Goal: Task Accomplishment & Management: Use online tool/utility

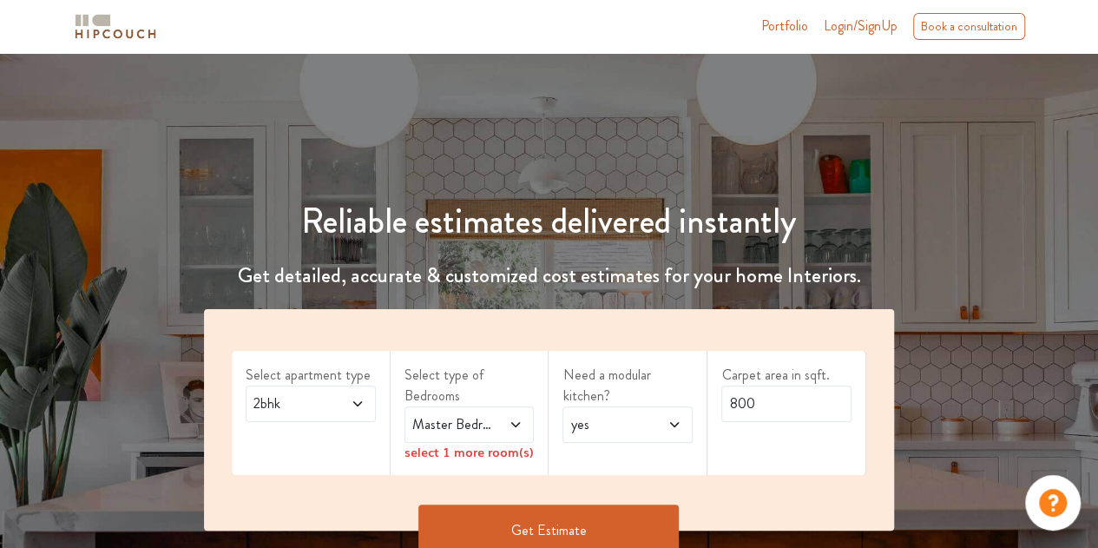
scroll to position [87, 0]
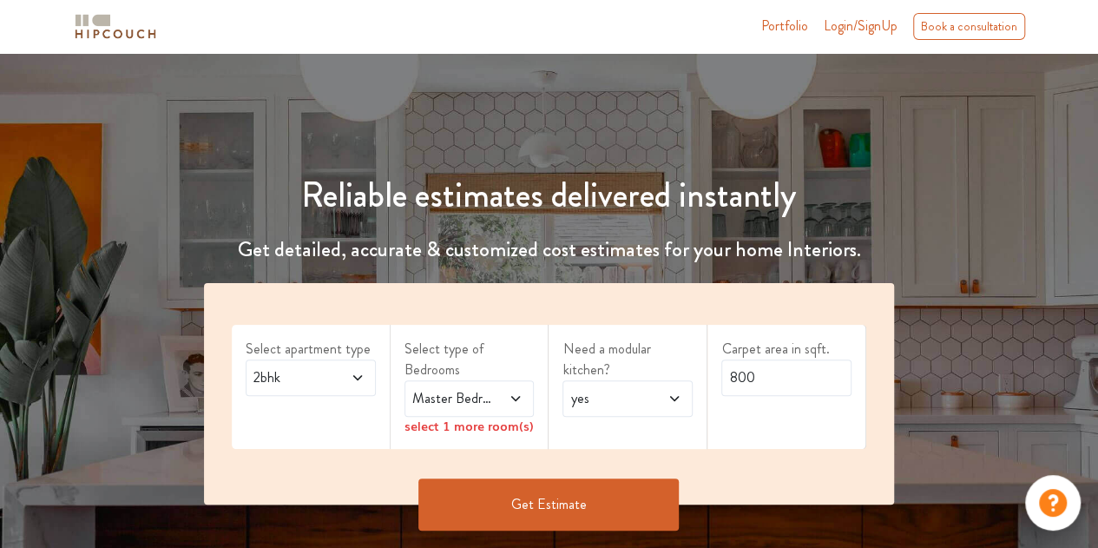
click at [361, 379] on icon at bounding box center [358, 378] width 14 height 14
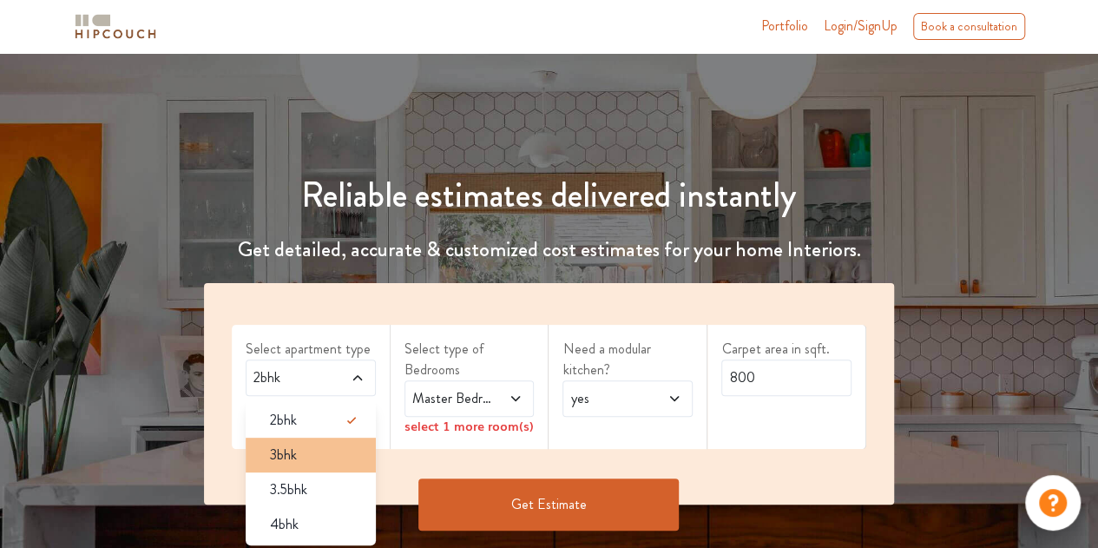
click at [334, 449] on div "3bhk" at bounding box center [316, 455] width 120 height 21
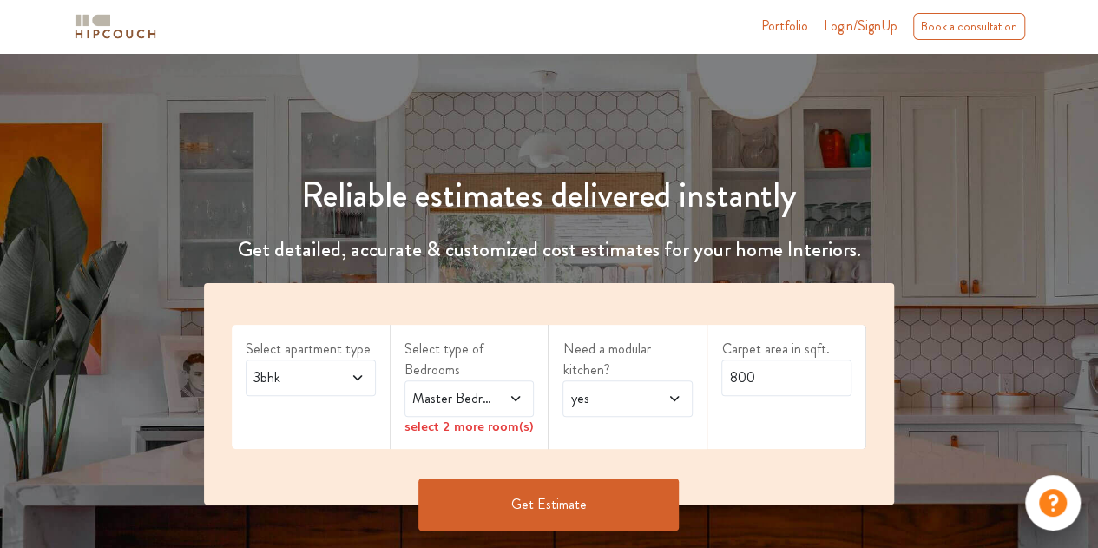
click at [516, 395] on icon at bounding box center [516, 399] width 14 height 14
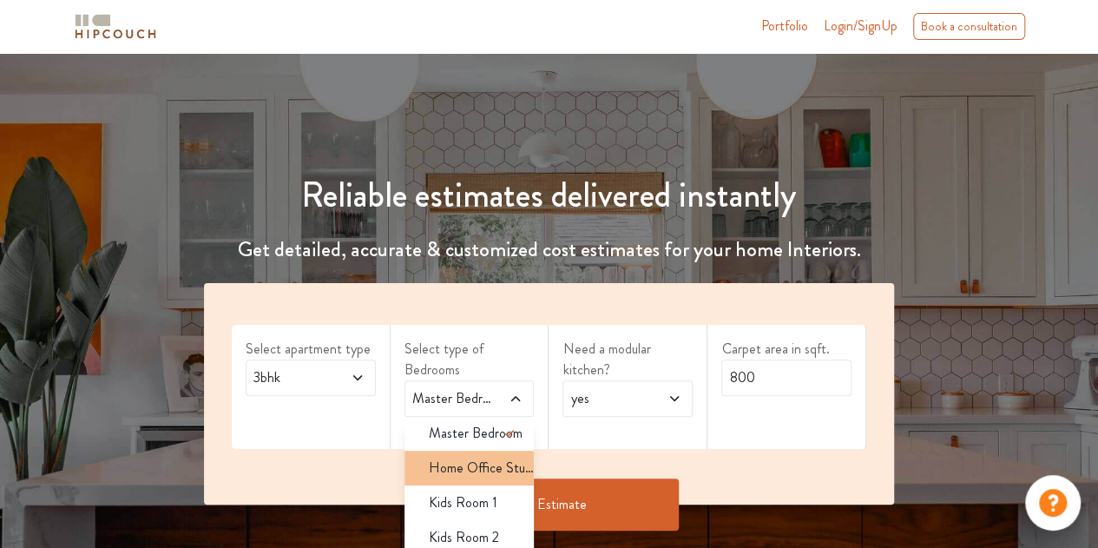
scroll to position [10, 0]
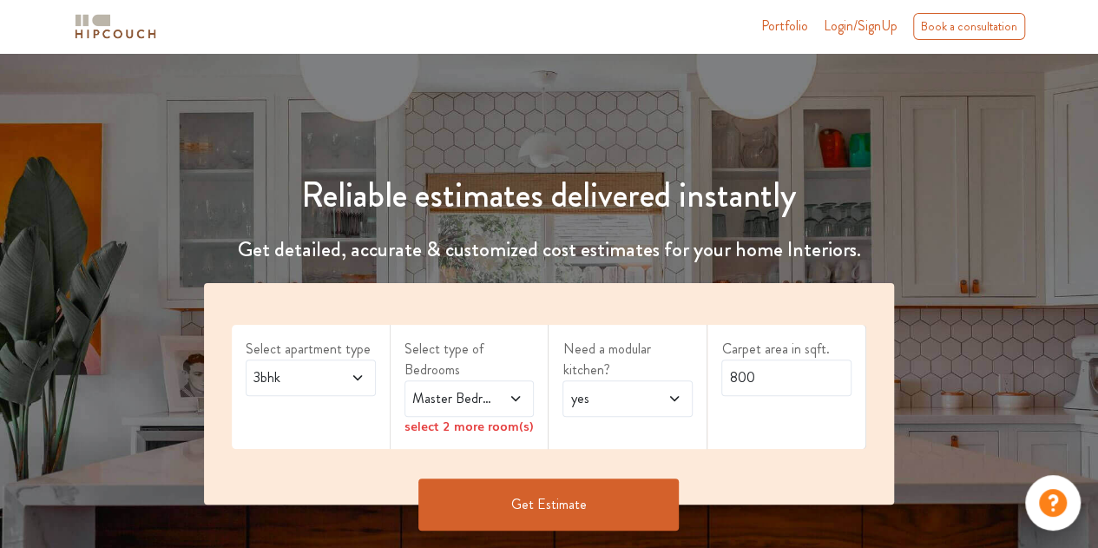
click at [679, 403] on icon at bounding box center [675, 399] width 14 height 14
click at [649, 403] on span "yes" at bounding box center [610, 398] width 86 height 21
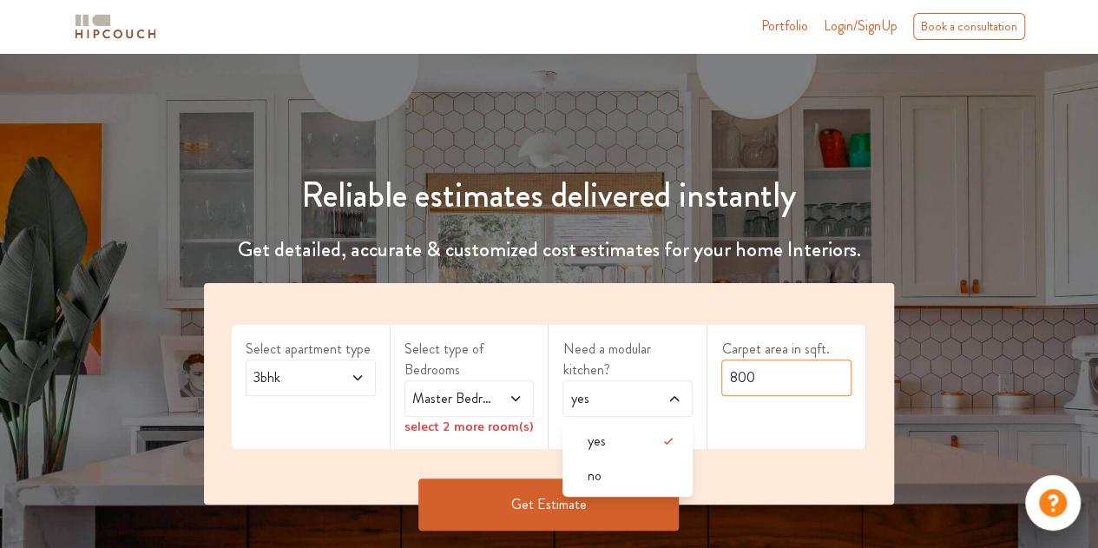
click at [767, 385] on input "800" at bounding box center [786, 377] width 130 height 36
type input "8"
type input "1000"
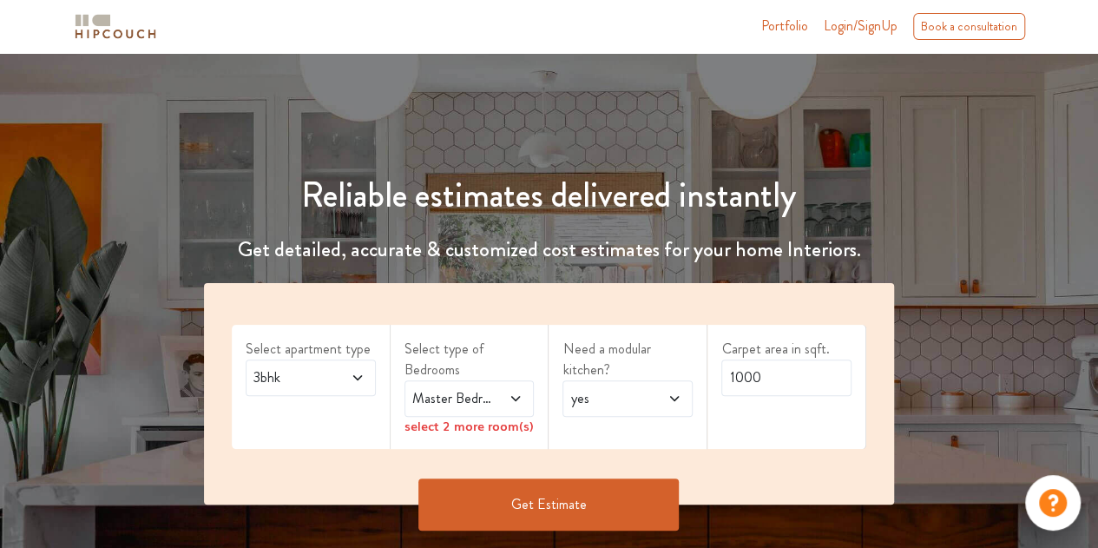
click at [514, 398] on icon at bounding box center [516, 399] width 14 height 14
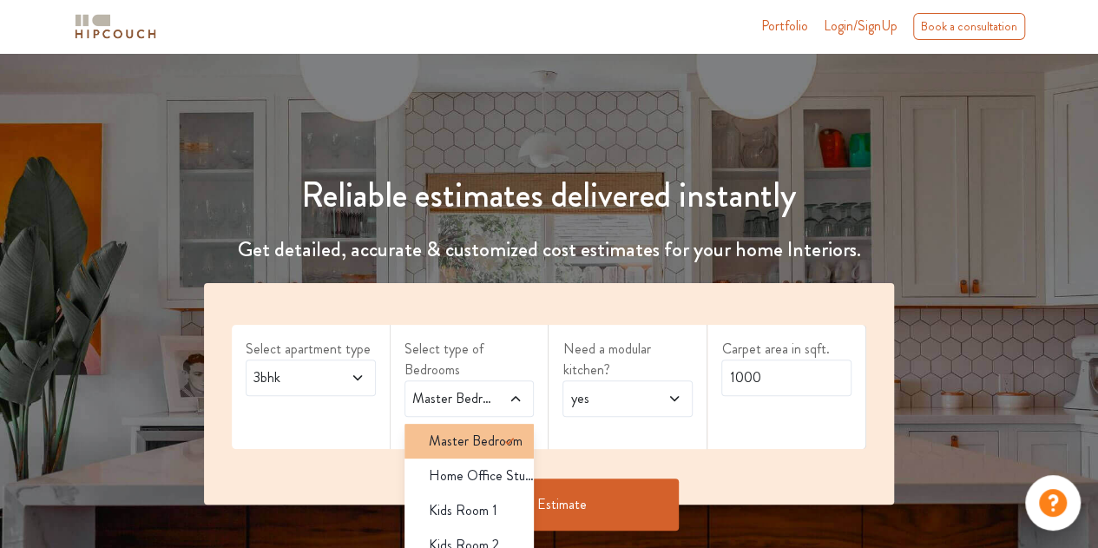
click at [501, 436] on icon at bounding box center [509, 441] width 21 height 21
click at [499, 440] on icon at bounding box center [509, 441] width 21 height 21
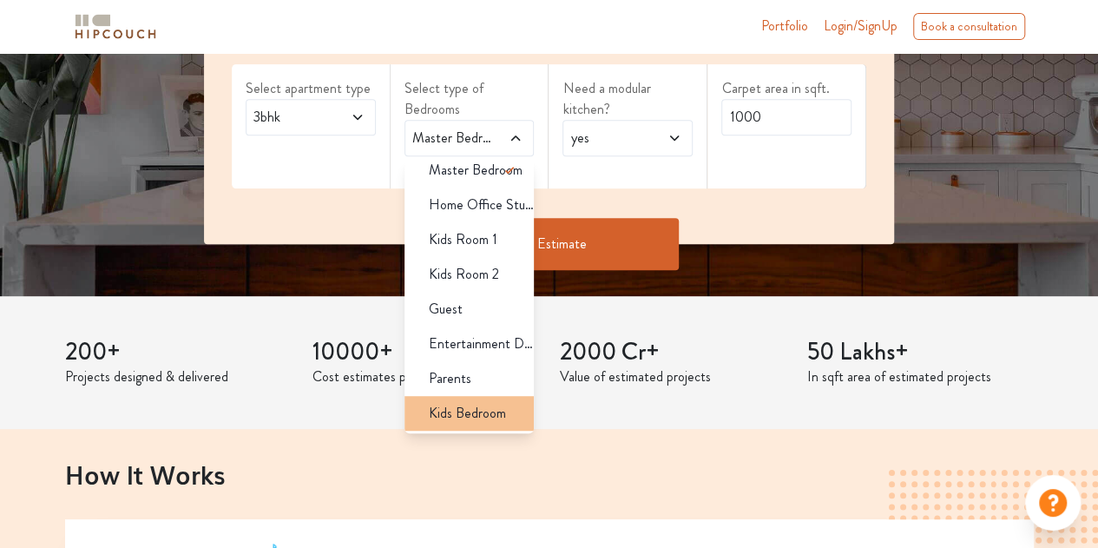
click at [478, 412] on span "Kids Bedroom" at bounding box center [467, 413] width 77 height 21
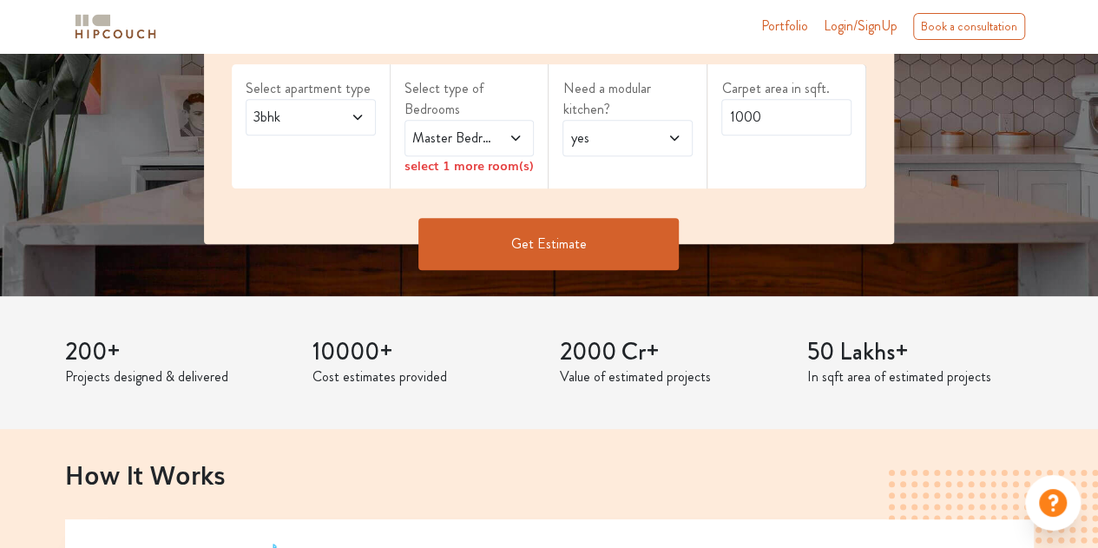
click at [358, 113] on icon at bounding box center [358, 117] width 14 height 14
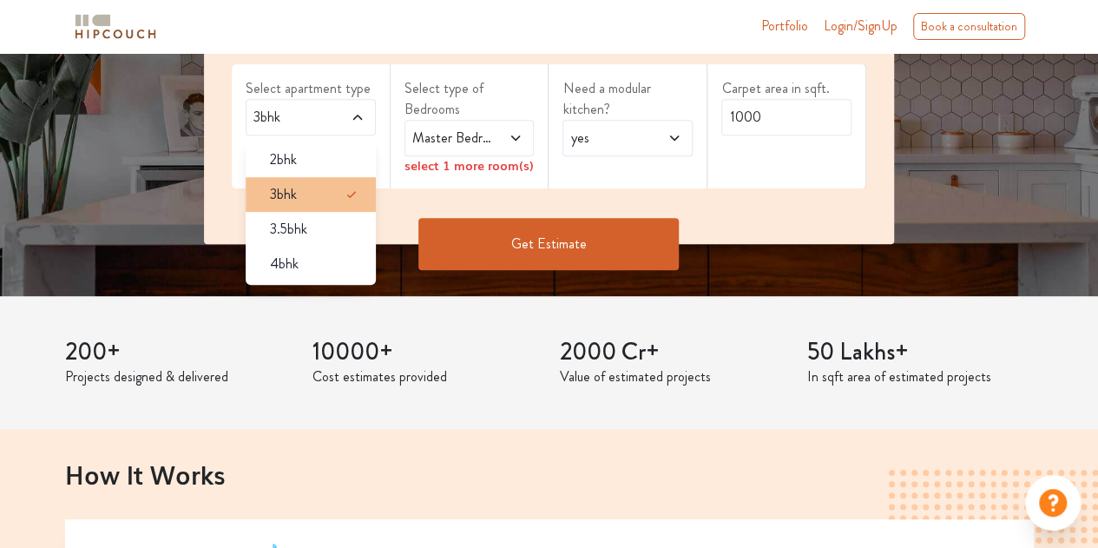
click at [303, 199] on div "3bhk" at bounding box center [316, 194] width 120 height 21
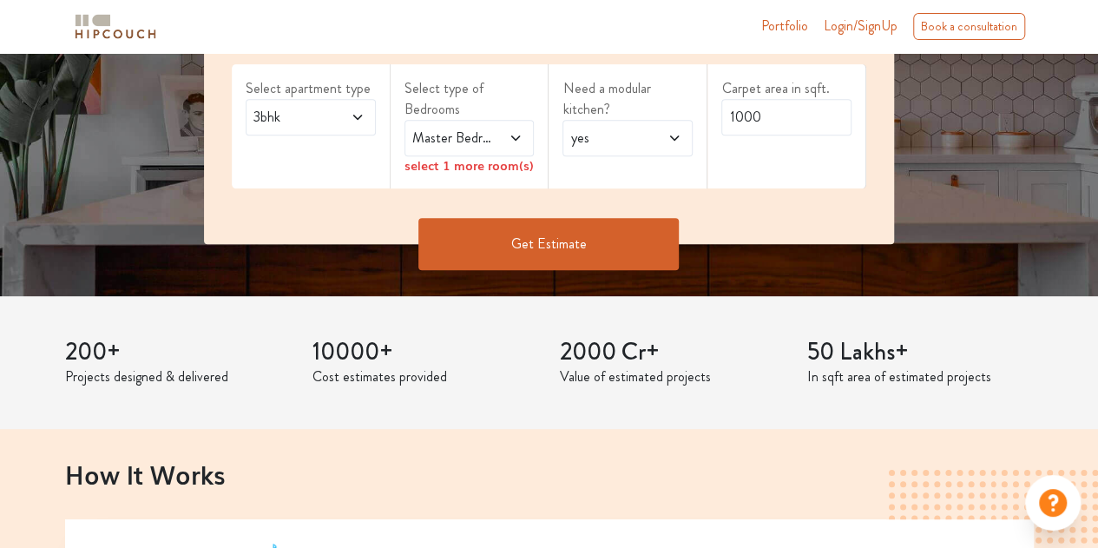
click at [509, 166] on div "select 1 more room(s)" at bounding box center [470, 165] width 130 height 18
click at [519, 143] on icon at bounding box center [516, 138] width 14 height 14
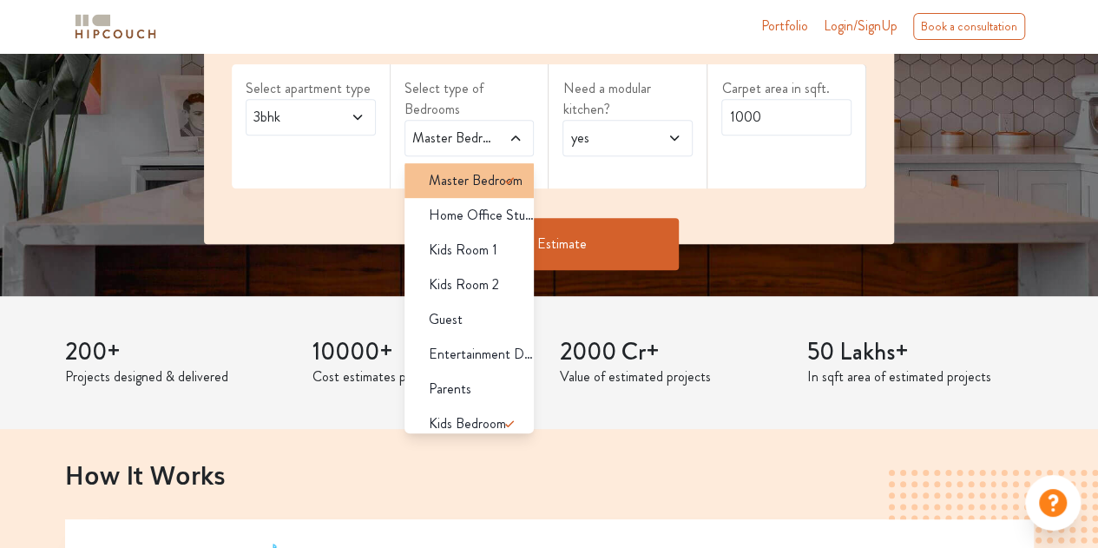
click at [499, 184] on icon at bounding box center [509, 180] width 21 height 21
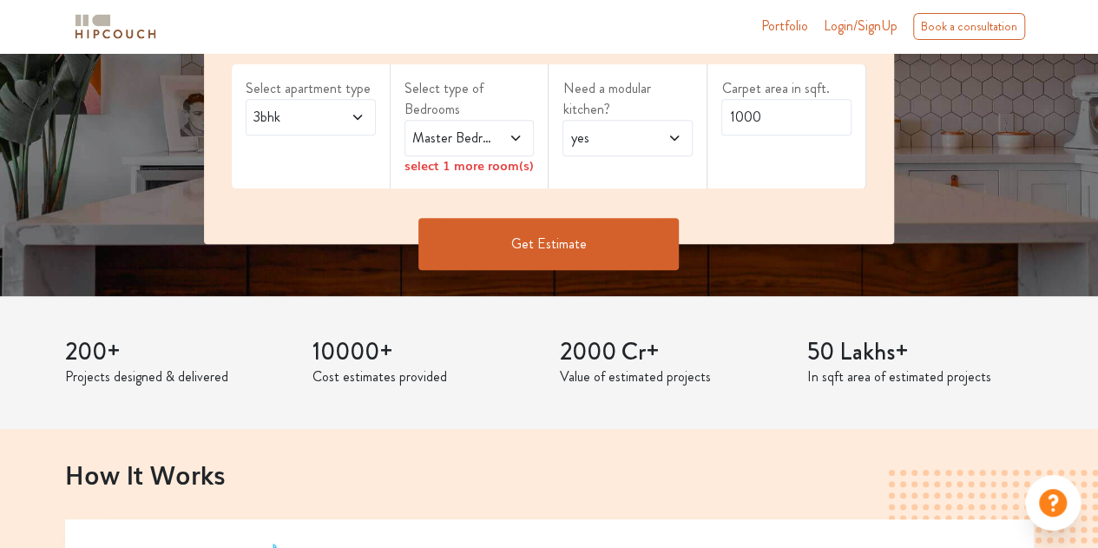
click at [962, 202] on div "Reliable estimates delivered instantly Get detailed, accurate & customized cost…" at bounding box center [549, 63] width 1098 height 465
click at [529, 253] on button "Get Estimate" at bounding box center [548, 244] width 260 height 52
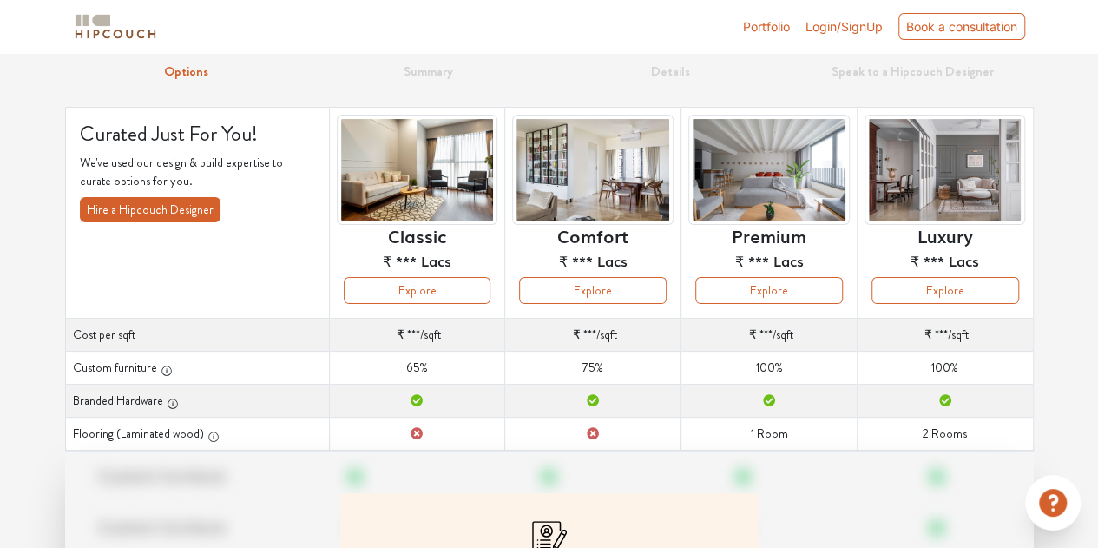
scroll to position [24, 0]
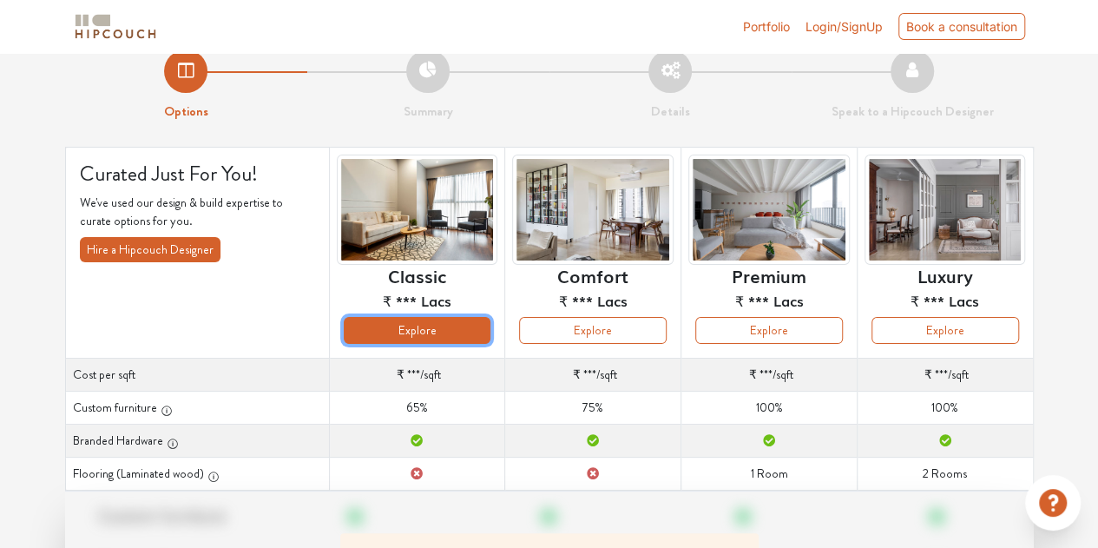
click at [418, 335] on button "Explore" at bounding box center [418, 330] width 148 height 27
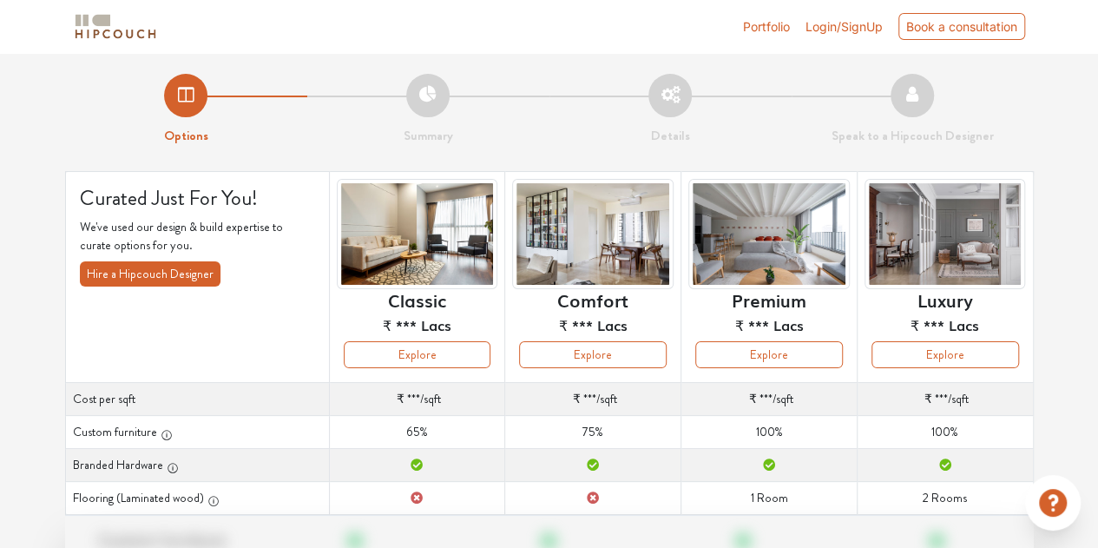
click at [181, 101] on li "Options" at bounding box center [186, 110] width 242 height 72
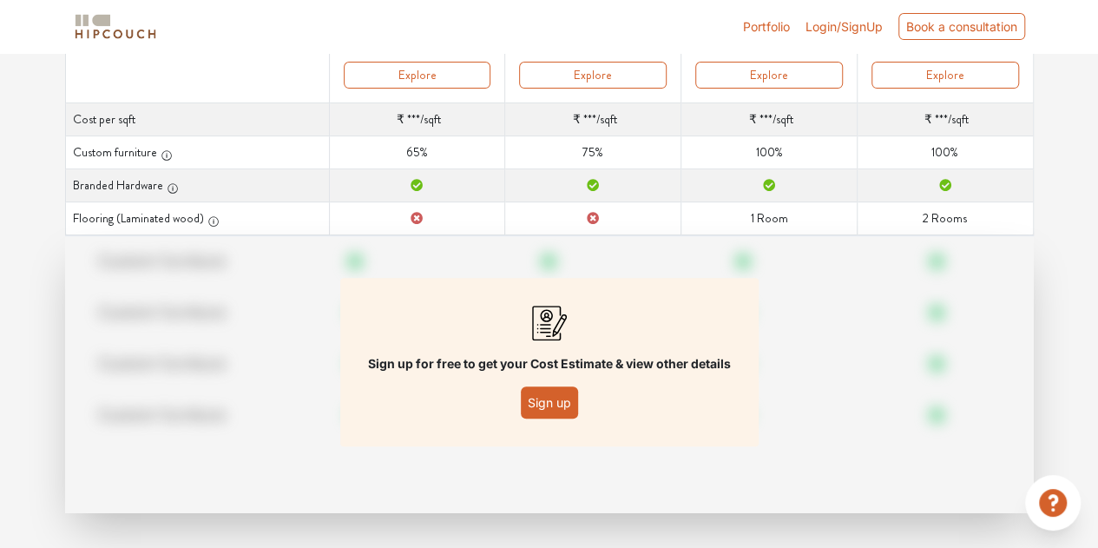
scroll to position [285, 0]
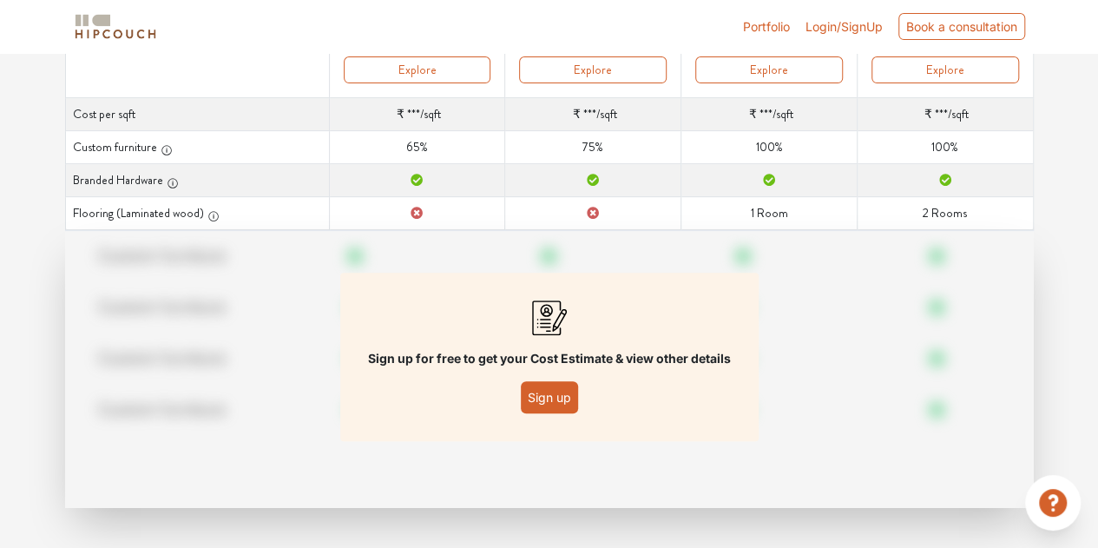
click at [545, 396] on button "Sign up" at bounding box center [549, 397] width 57 height 32
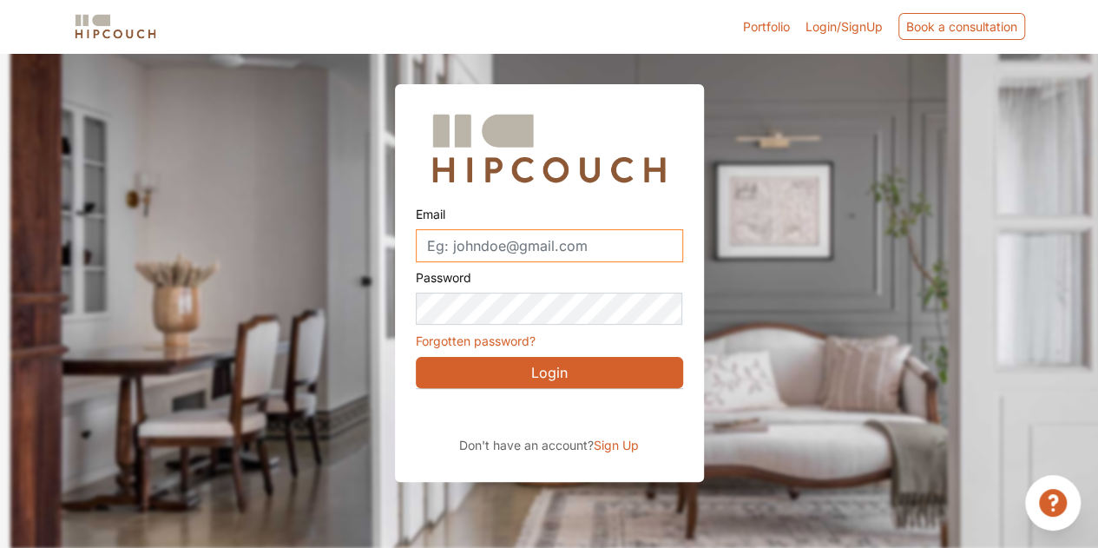
click at [592, 247] on input "Email" at bounding box center [549, 245] width 267 height 33
type input "[EMAIL_ADDRESS][DOMAIN_NAME]"
click at [571, 371] on button "Login" at bounding box center [549, 372] width 267 height 31
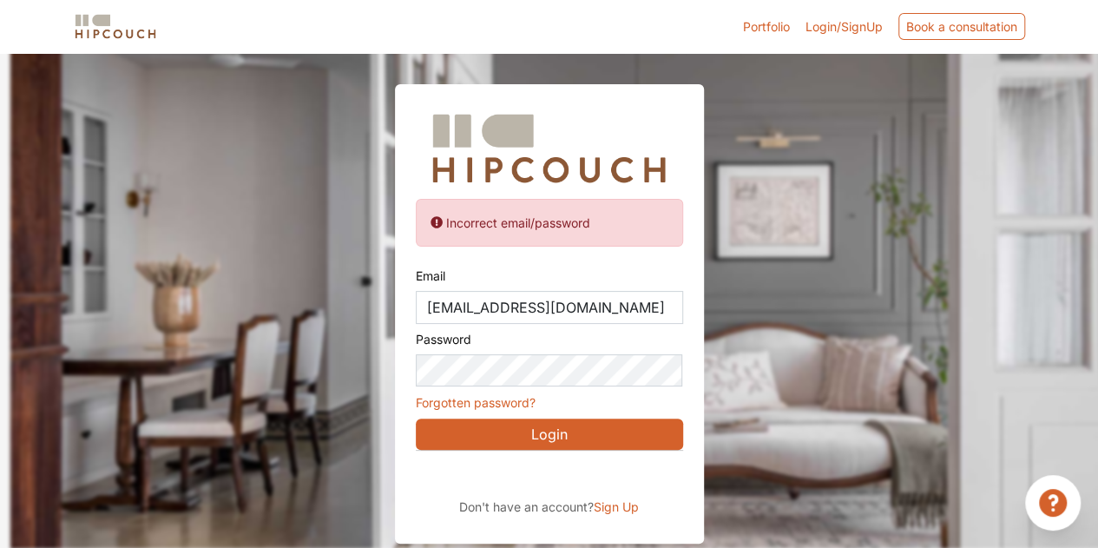
click at [620, 501] on span "Sign Up" at bounding box center [616, 506] width 45 height 15
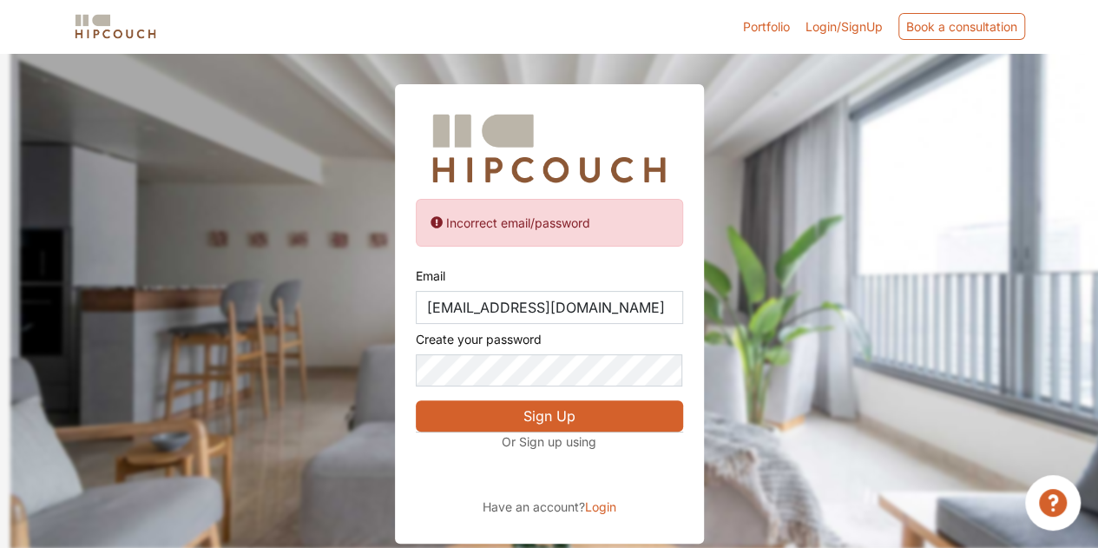
click at [550, 416] on button "Sign Up" at bounding box center [549, 415] width 267 height 31
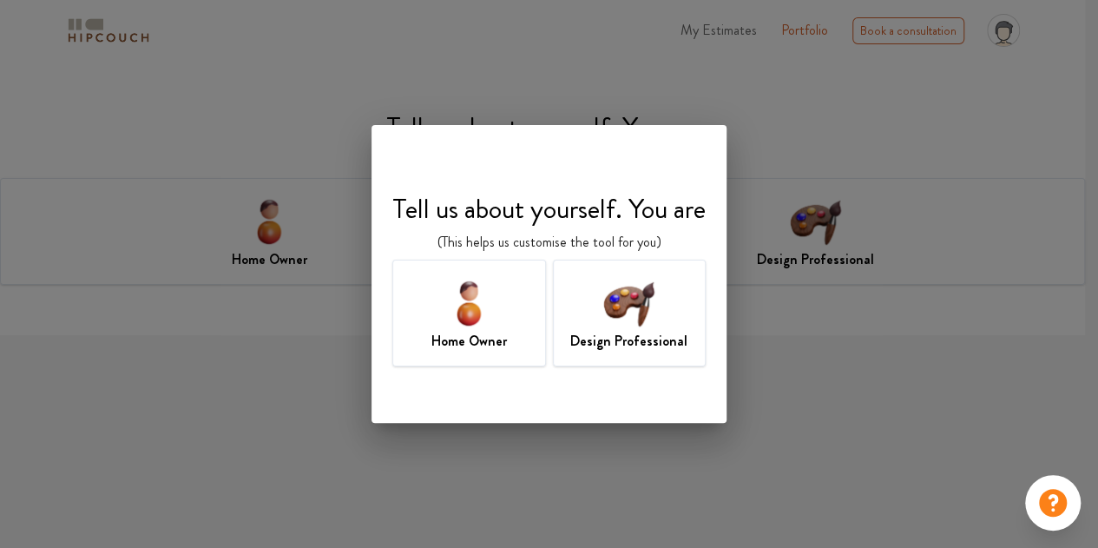
click at [637, 314] on img at bounding box center [629, 302] width 56 height 56
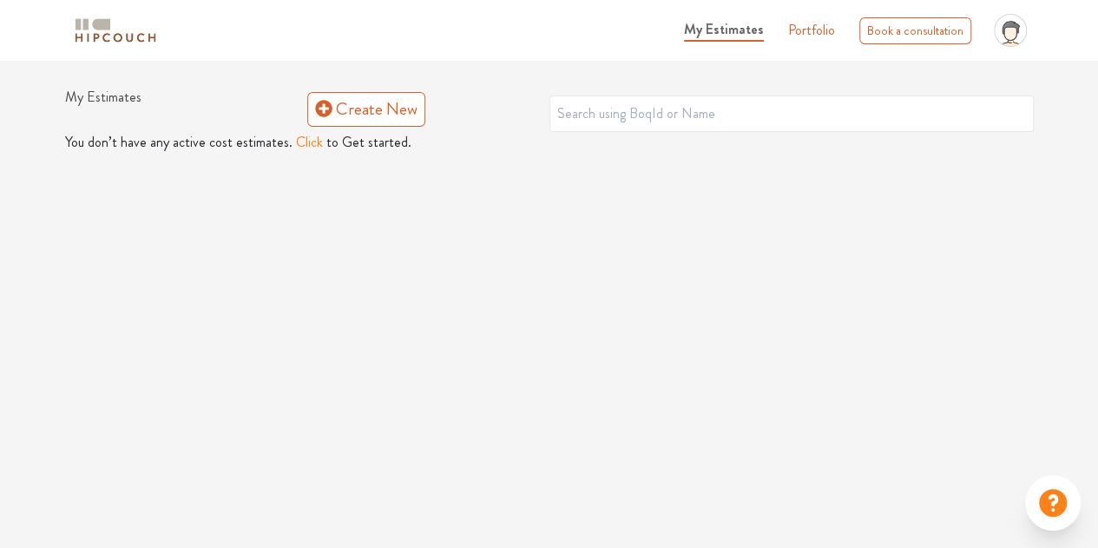
click at [304, 146] on button "Click" at bounding box center [309, 142] width 27 height 21
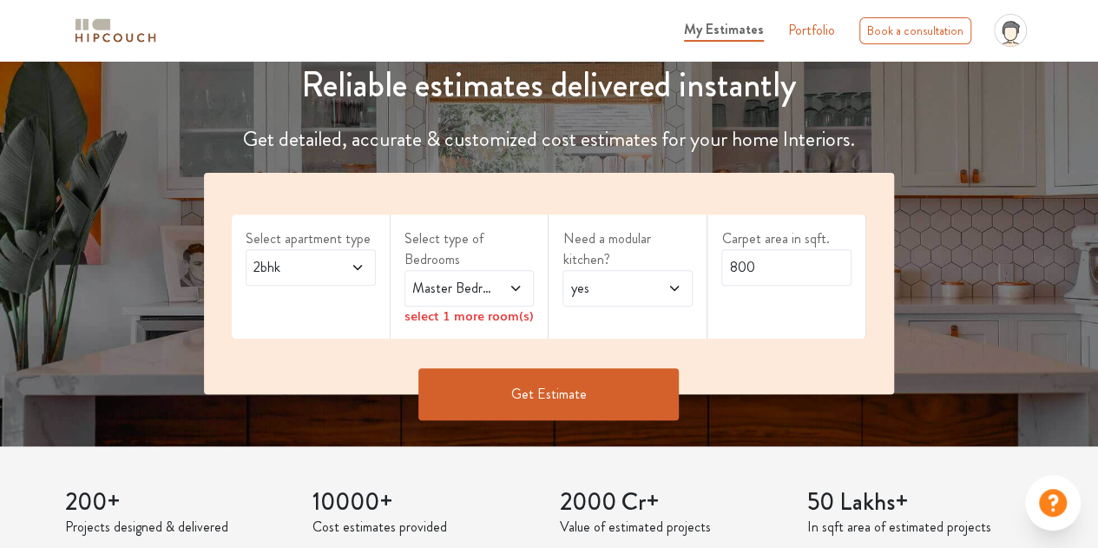
scroll to position [260, 0]
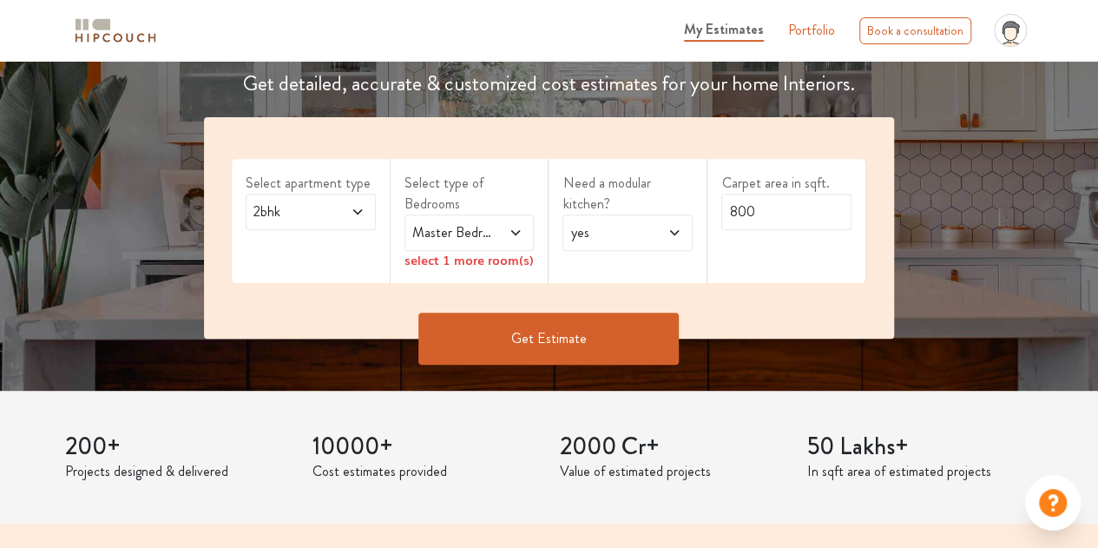
click at [352, 214] on icon at bounding box center [358, 212] width 14 height 14
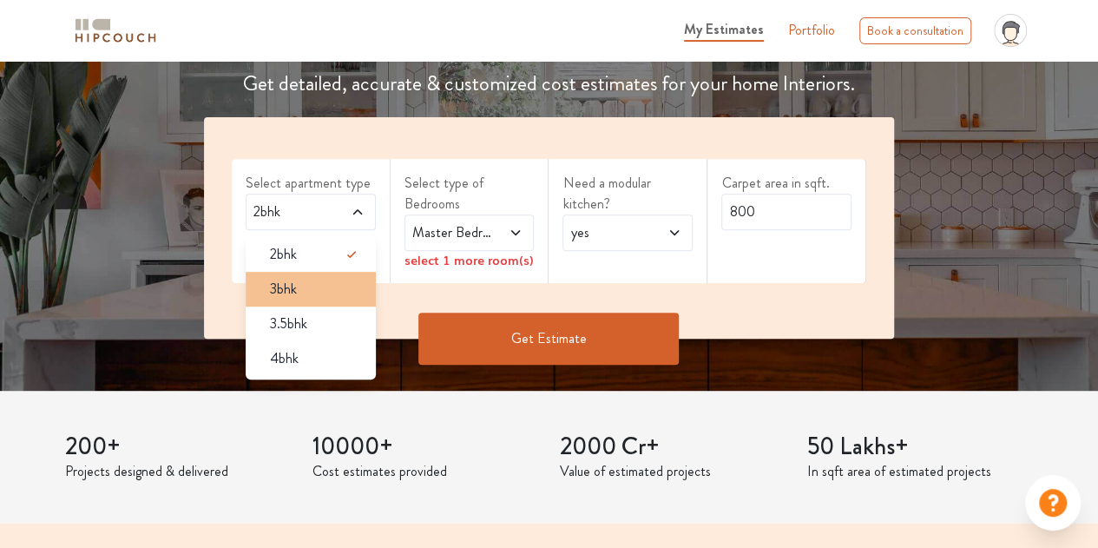
click at [296, 287] on span "3bhk" at bounding box center [283, 289] width 27 height 21
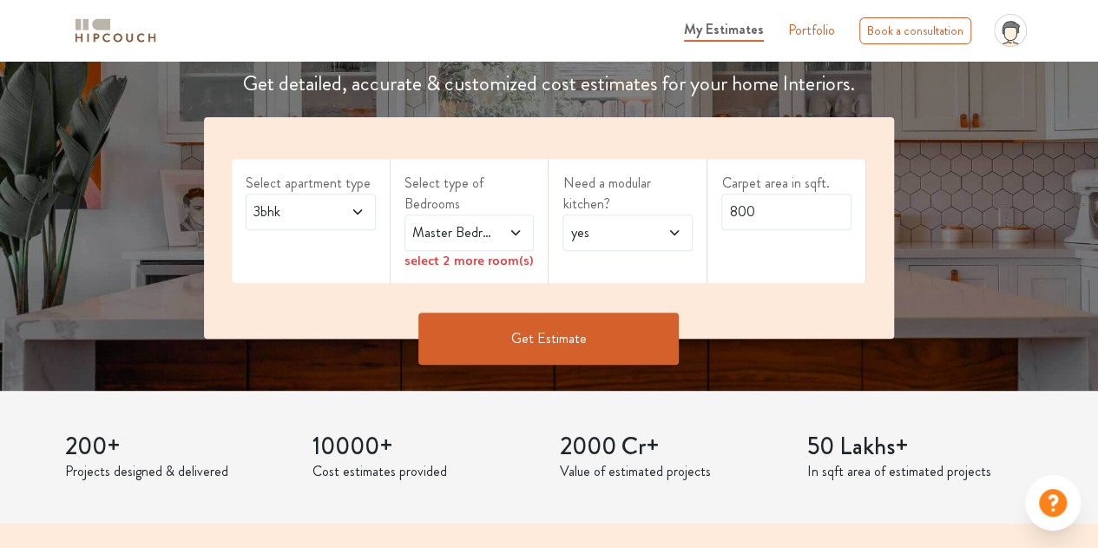
click at [521, 228] on icon at bounding box center [516, 233] width 14 height 14
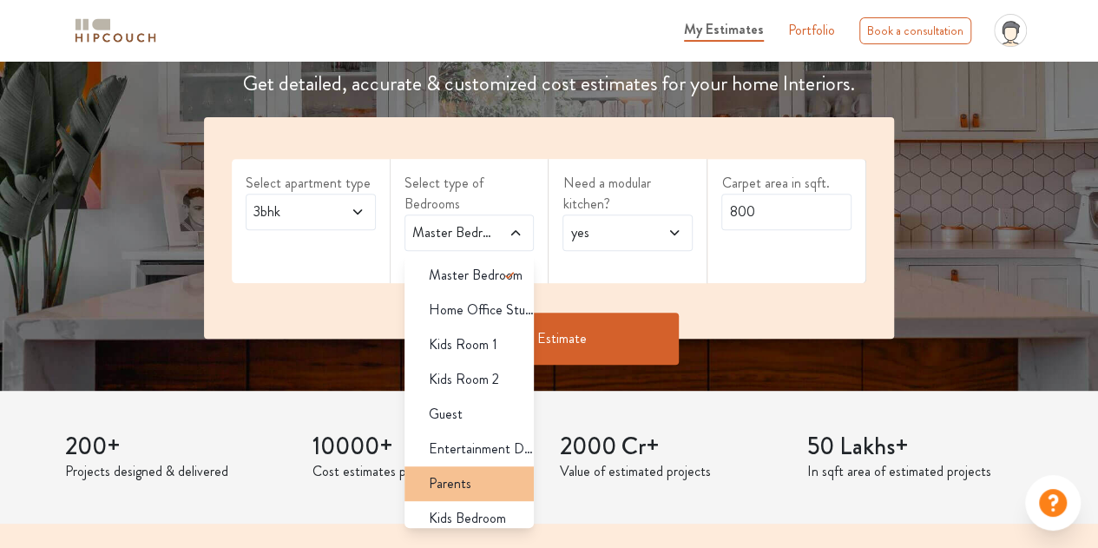
scroll to position [10, 0]
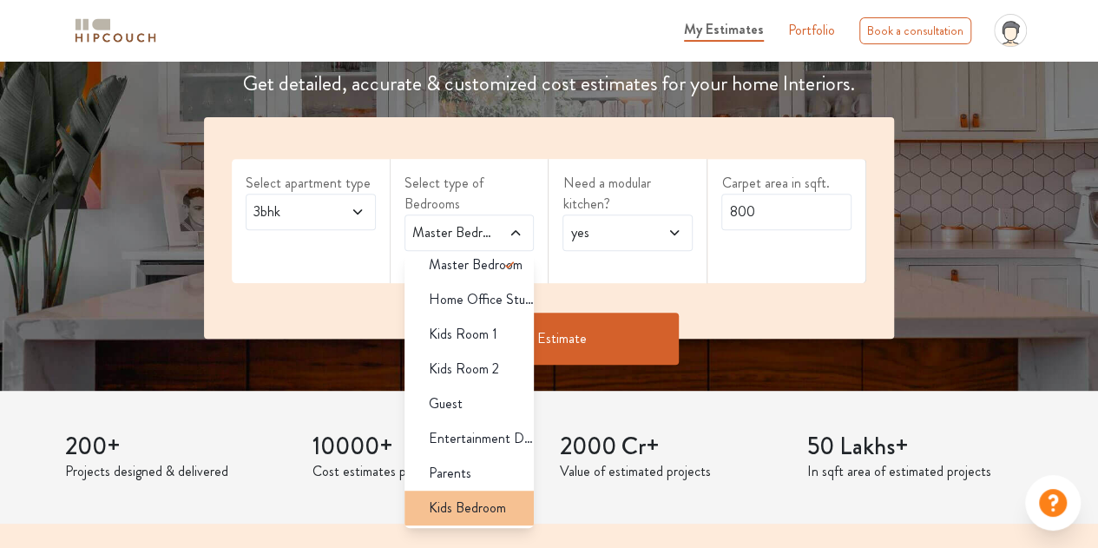
click at [460, 508] on span "Kids Bedroom" at bounding box center [467, 507] width 77 height 21
click at [677, 239] on span at bounding box center [667, 232] width 29 height 21
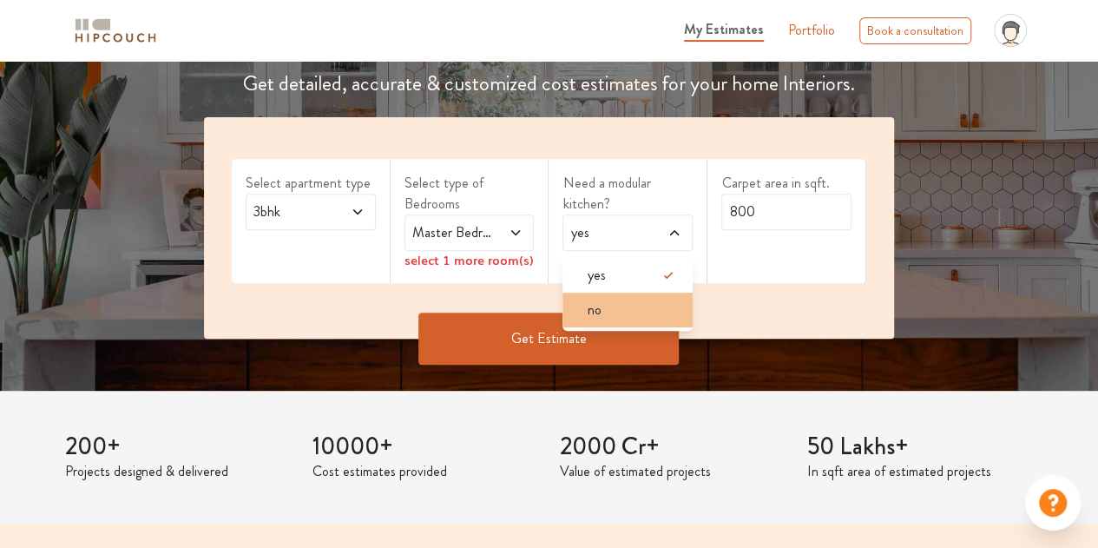
click at [658, 316] on div "no" at bounding box center [633, 310] width 120 height 21
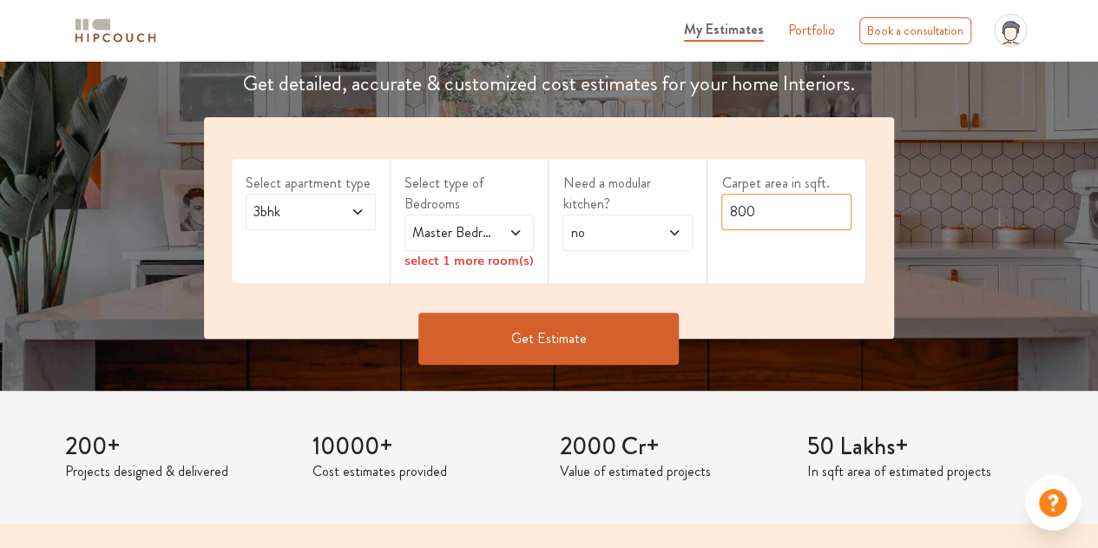
click at [782, 214] on input "800" at bounding box center [786, 212] width 130 height 36
type input "8"
type input "1000"
click at [564, 331] on button "Get Estimate" at bounding box center [548, 339] width 260 height 52
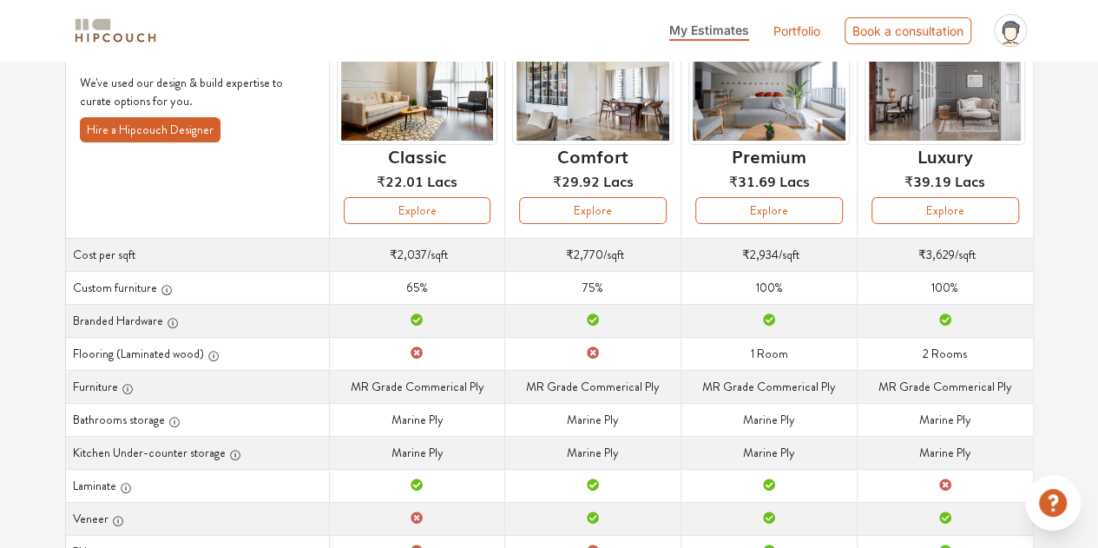
scroll to position [180, 0]
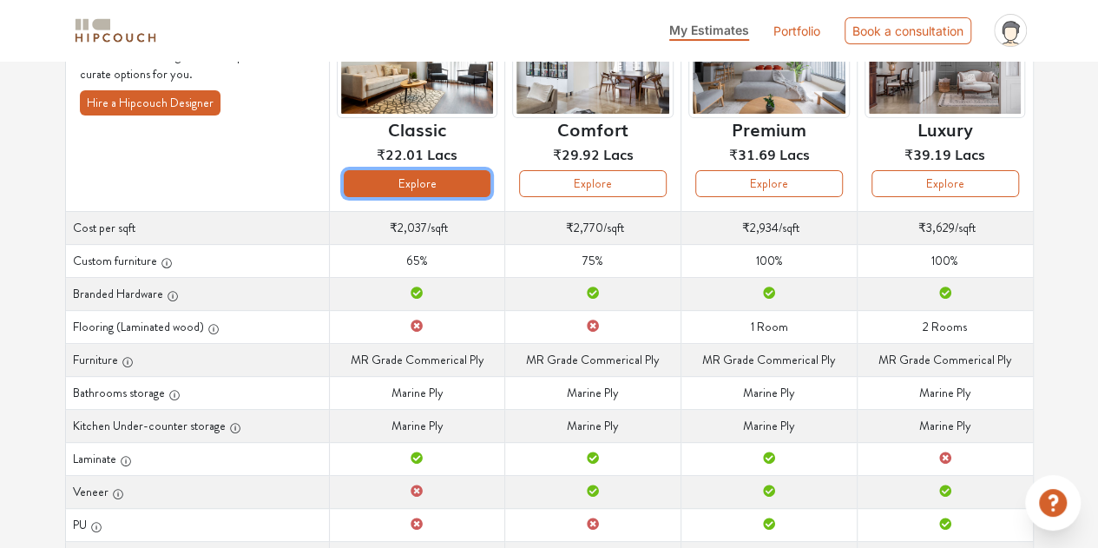
click at [450, 183] on button "Explore" at bounding box center [418, 183] width 148 height 27
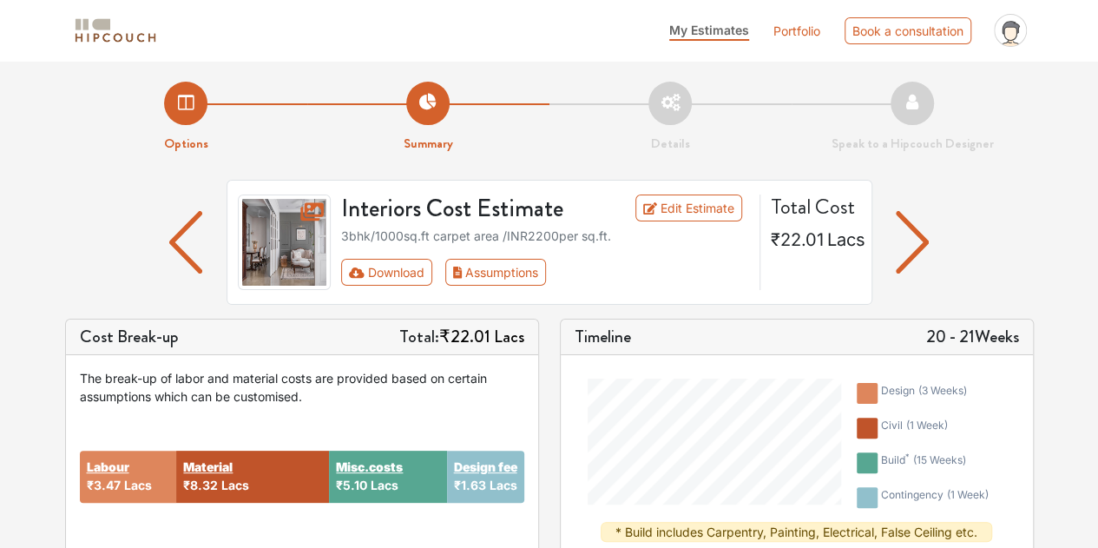
click at [916, 232] on img "button" at bounding box center [913, 242] width 34 height 63
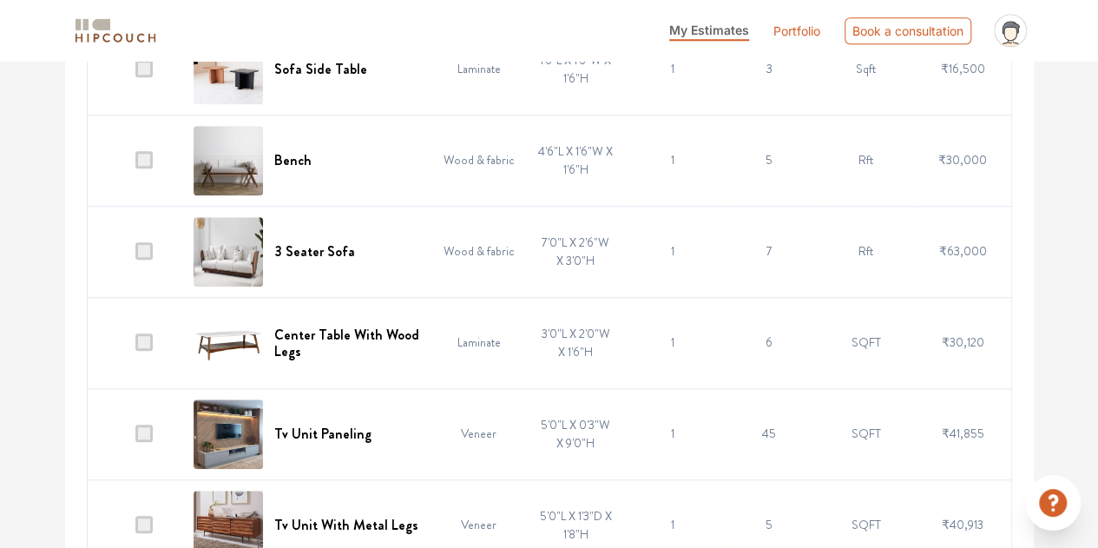
scroll to position [4016, 0]
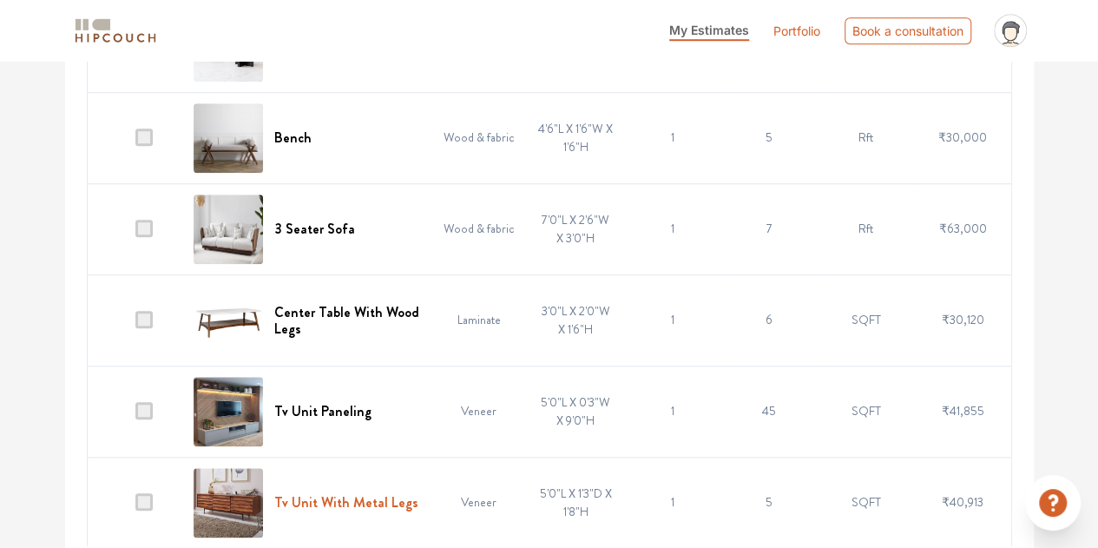
click at [330, 494] on h6 "Tv Unit With Metal Legs" at bounding box center [345, 502] width 144 height 16
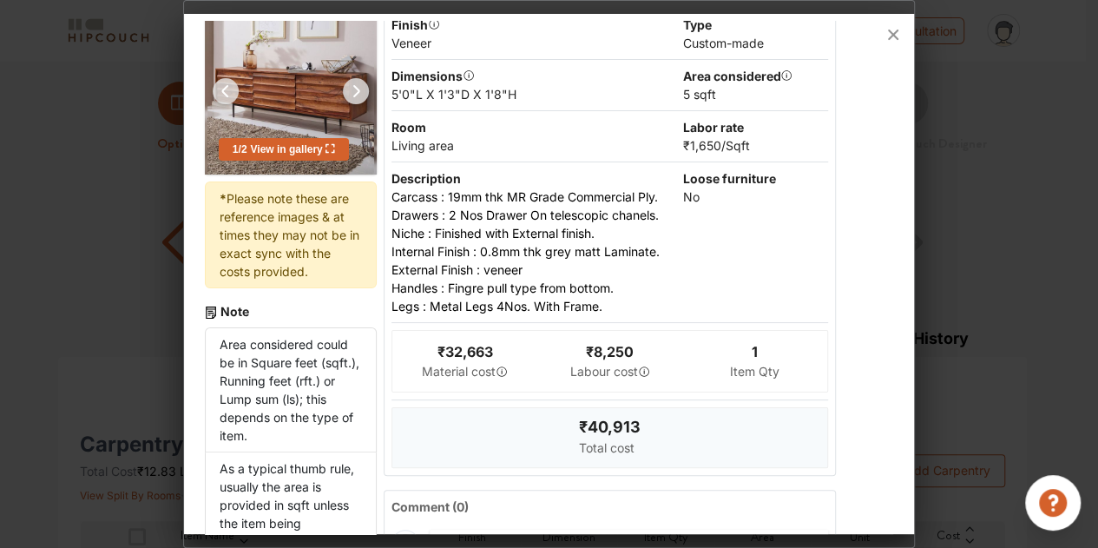
scroll to position [0, 0]
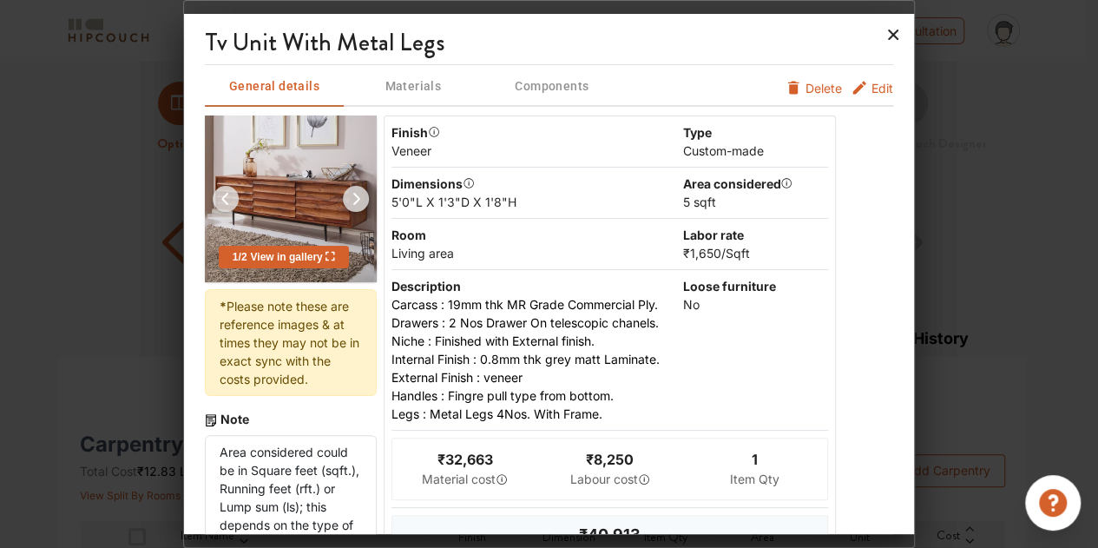
click at [892, 34] on icon at bounding box center [893, 35] width 10 height 10
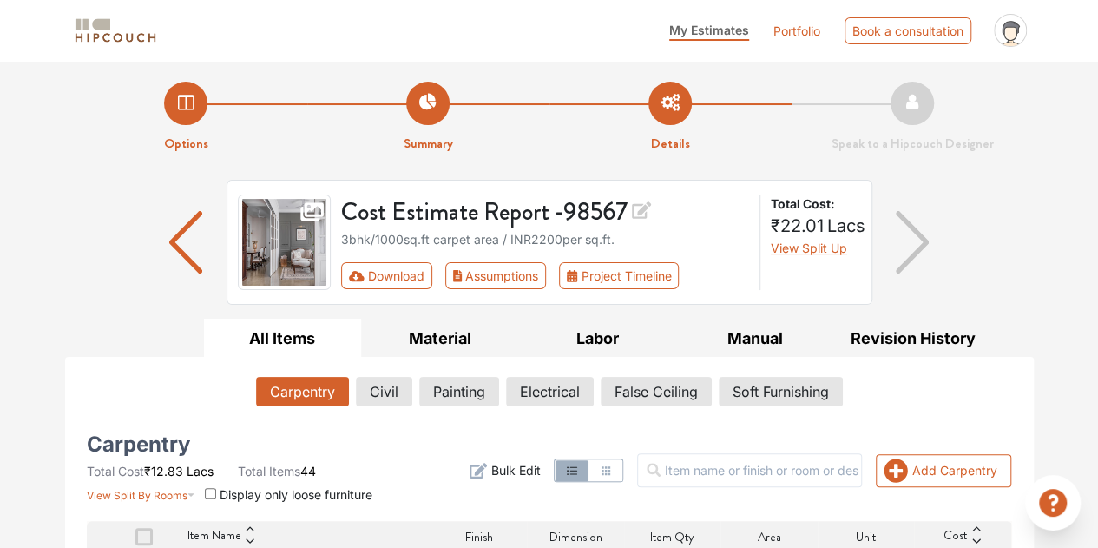
scroll to position [87, 0]
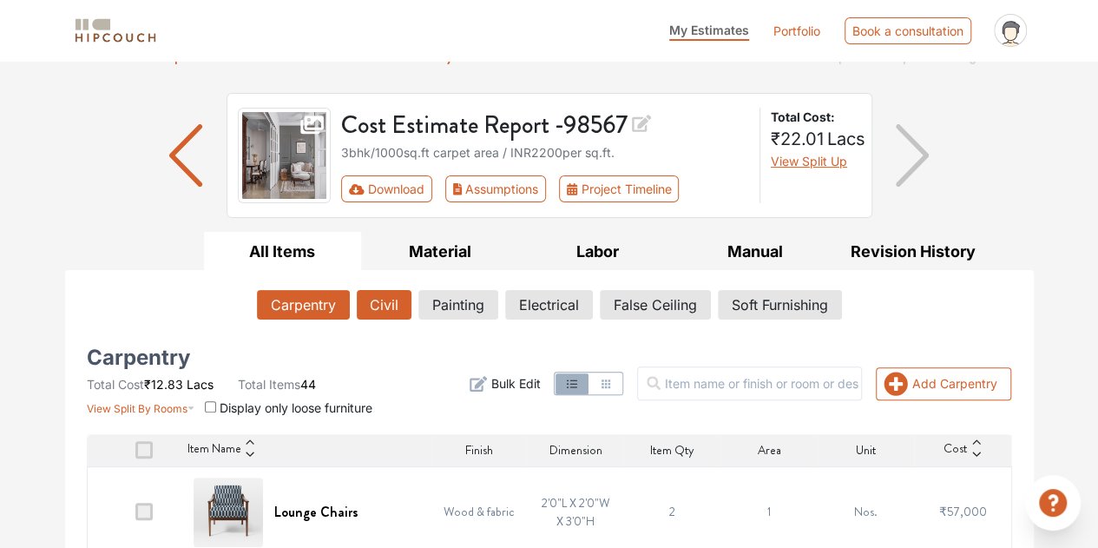
click at [366, 307] on button "Civil" at bounding box center [384, 305] width 55 height 30
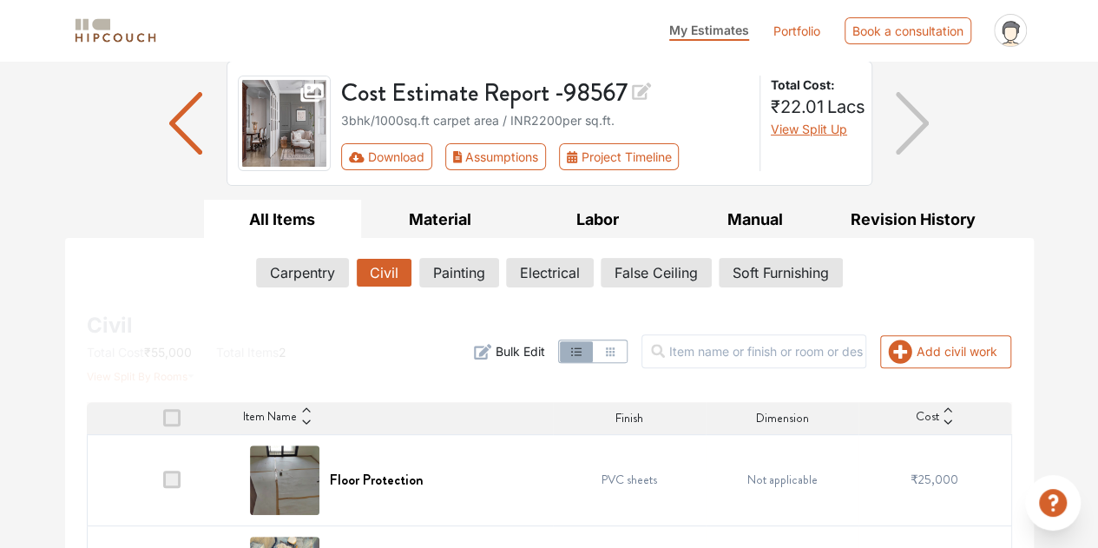
scroll to position [200, 0]
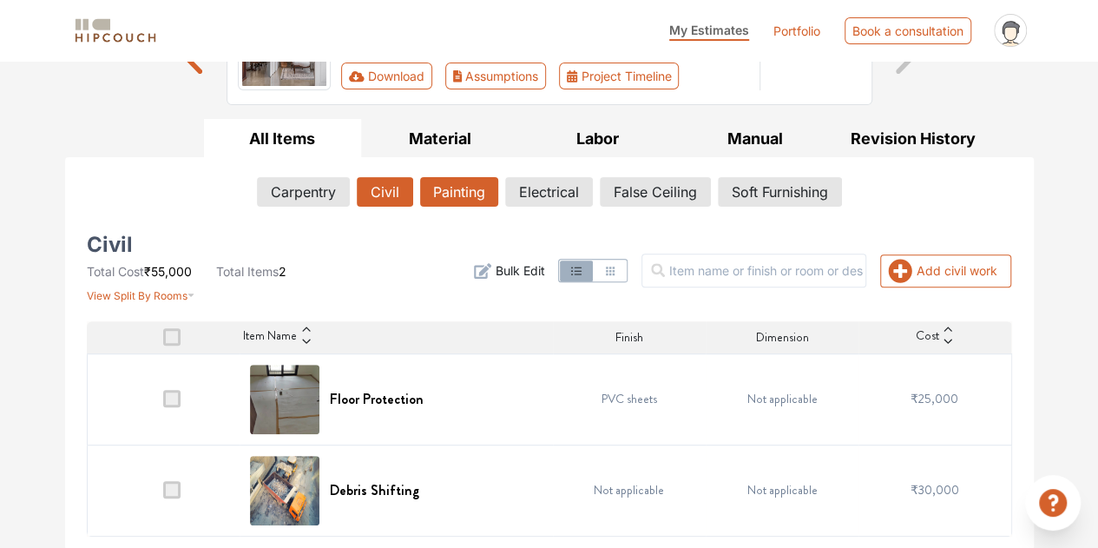
click at [479, 192] on button "Painting" at bounding box center [459, 192] width 78 height 30
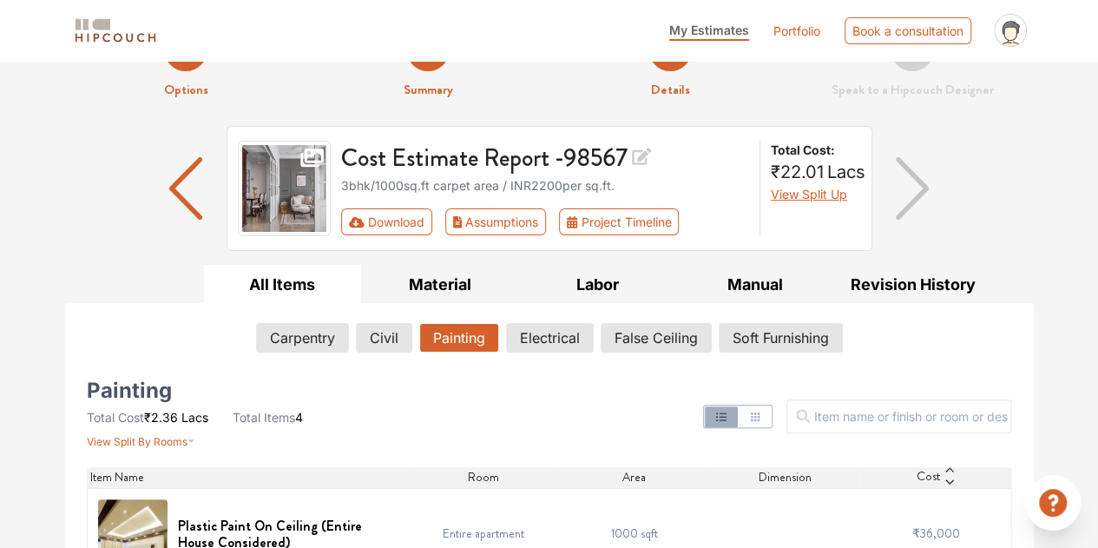
scroll to position [23, 0]
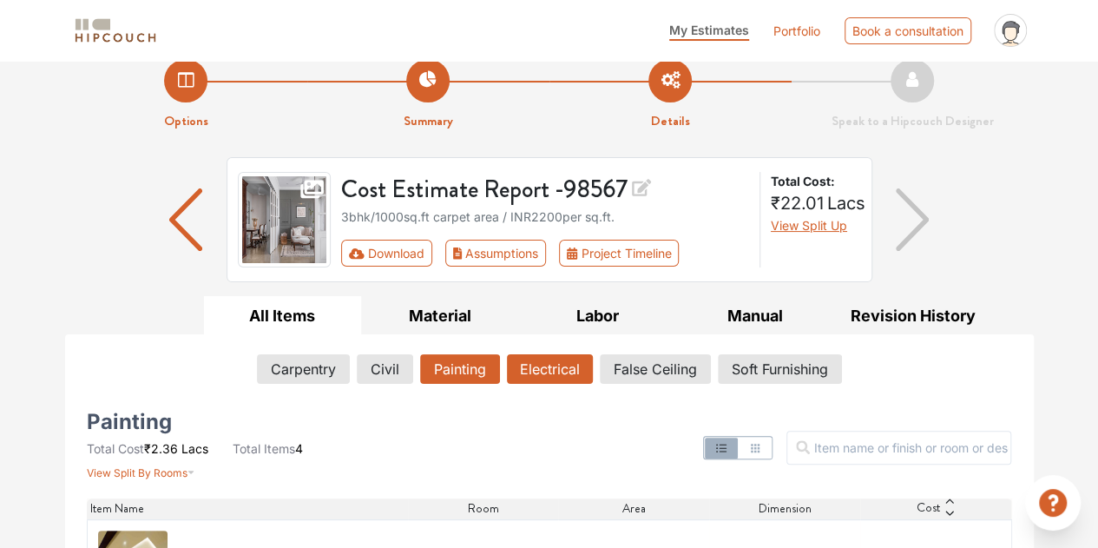
click at [543, 377] on button "Electrical" at bounding box center [550, 369] width 86 height 30
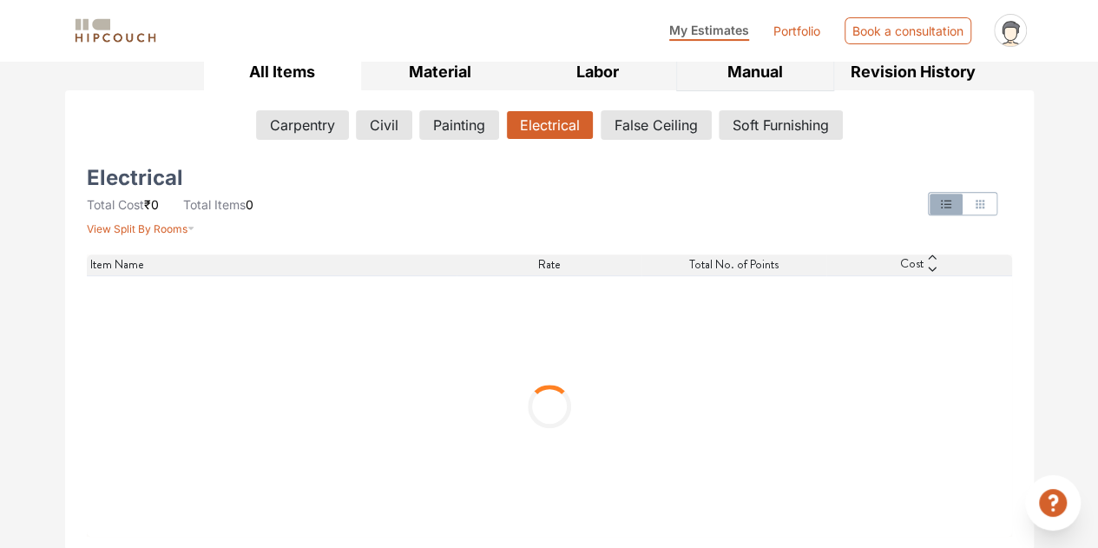
scroll to position [97, 0]
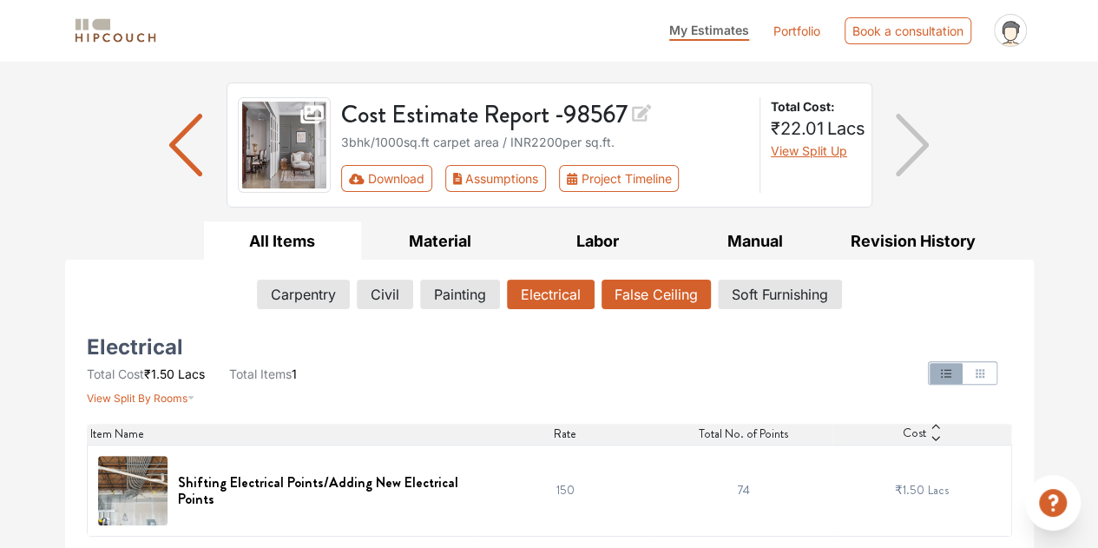
click at [666, 306] on button "False Ceiling" at bounding box center [656, 295] width 109 height 30
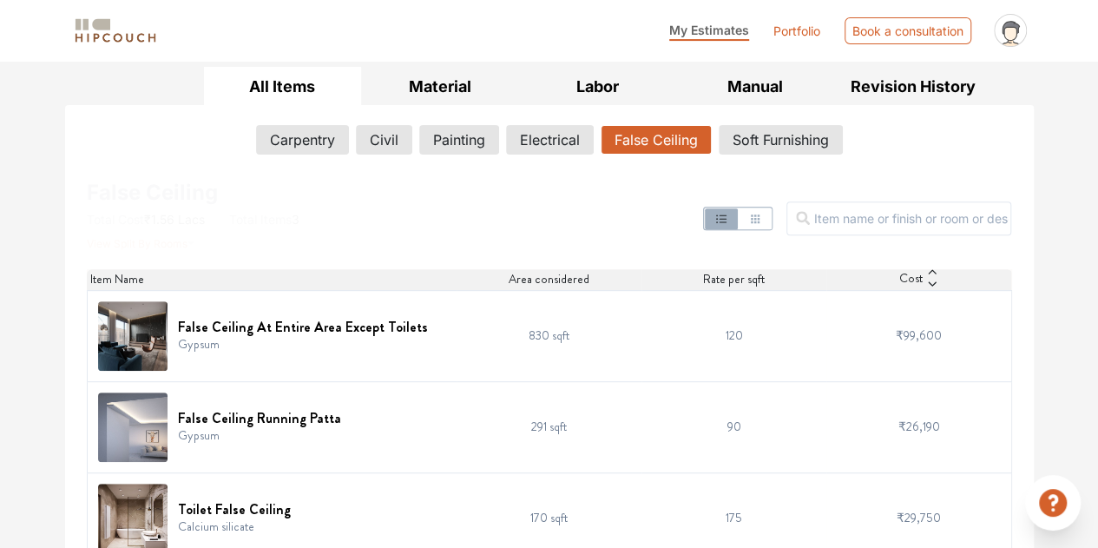
scroll to position [279, 0]
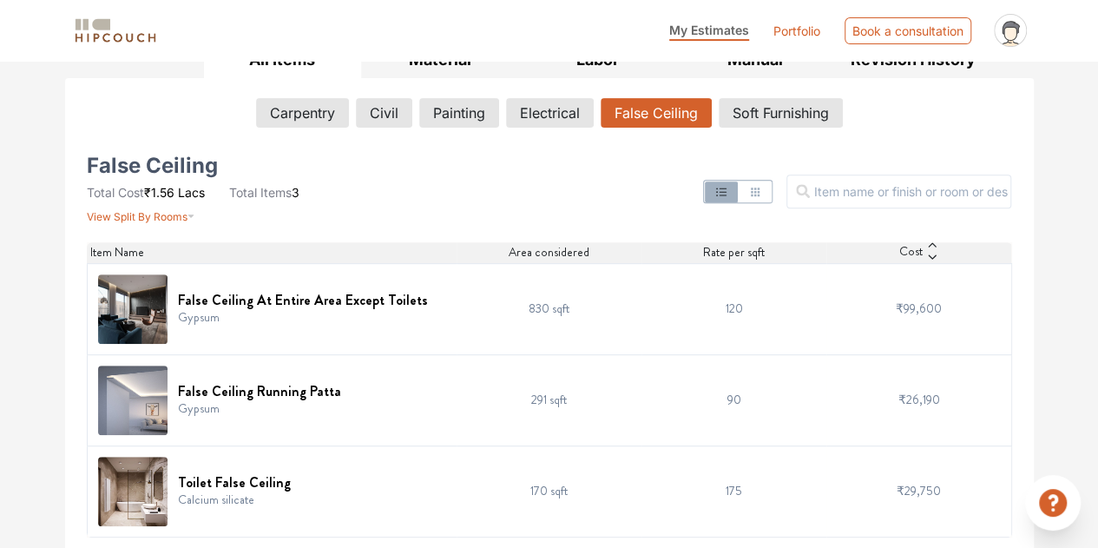
click at [148, 476] on img at bounding box center [132, 491] width 69 height 69
click at [274, 480] on h6 "Toilet False Ceiling" at bounding box center [234, 482] width 113 height 16
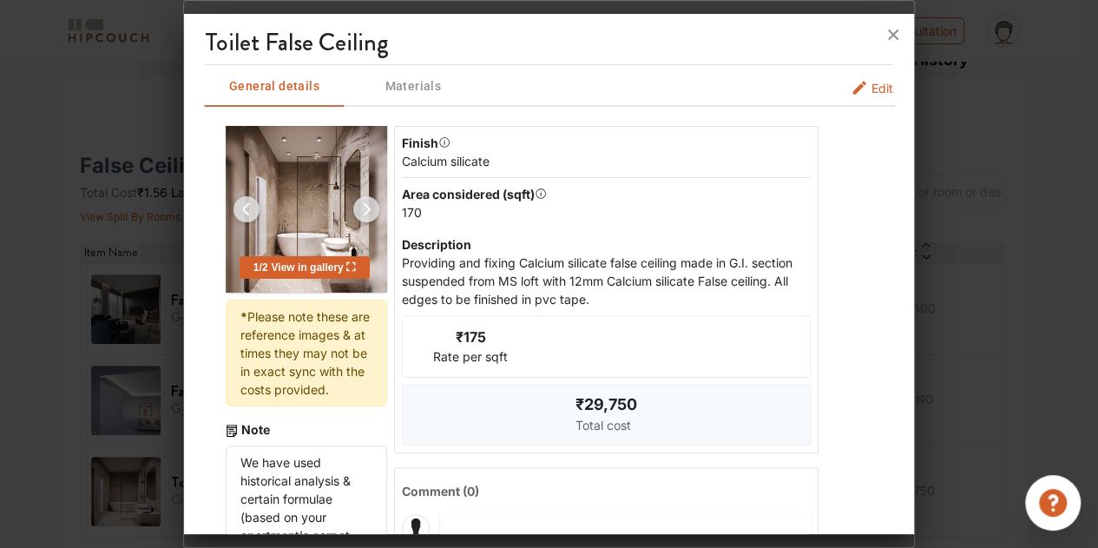
click at [311, 257] on div "1 / 2 View in gallery" at bounding box center [305, 267] width 130 height 23
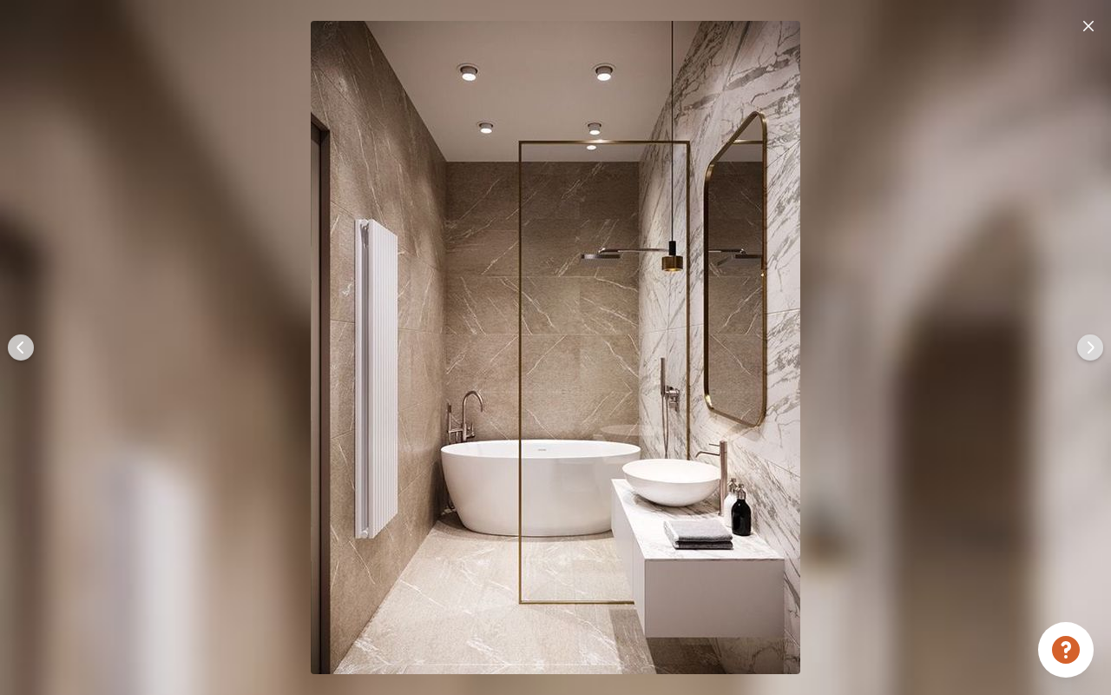
click at [1095, 354] on img at bounding box center [1091, 347] width 42 height 42
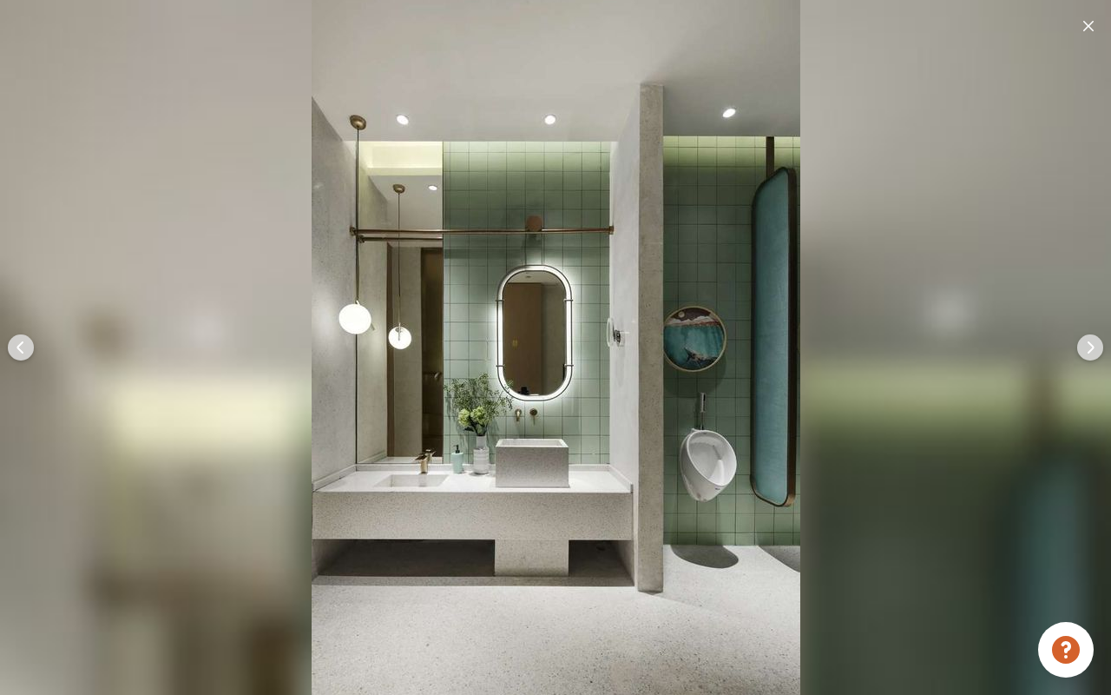
click at [1095, 354] on img at bounding box center [1091, 347] width 42 height 42
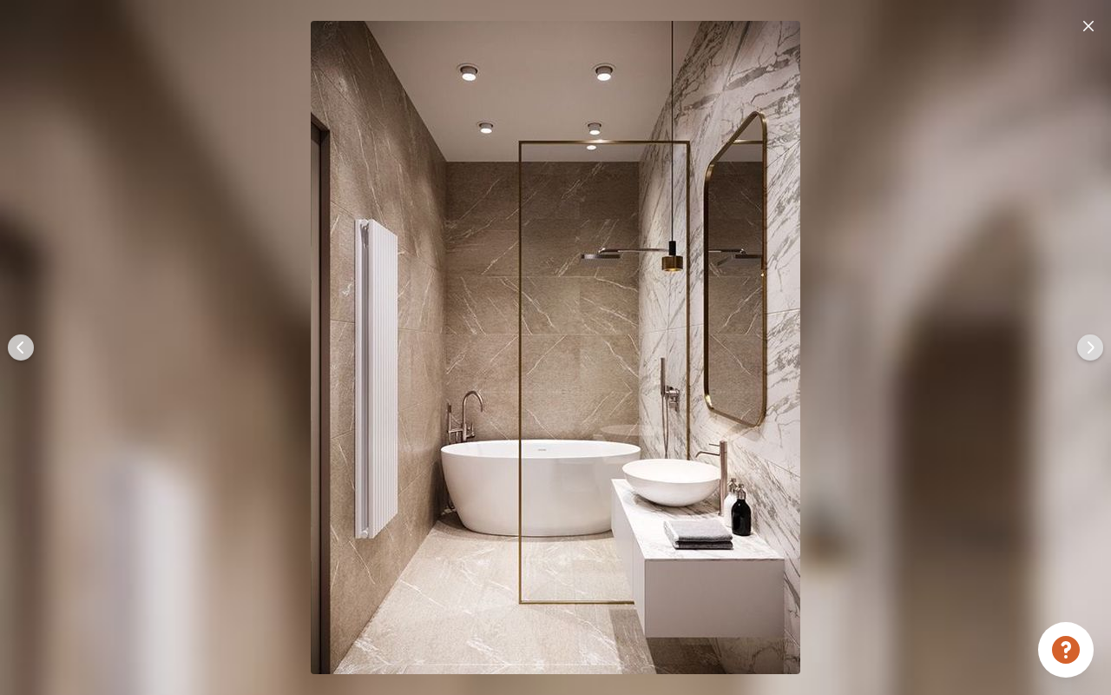
click at [1093, 19] on div at bounding box center [1088, 25] width 17 height 23
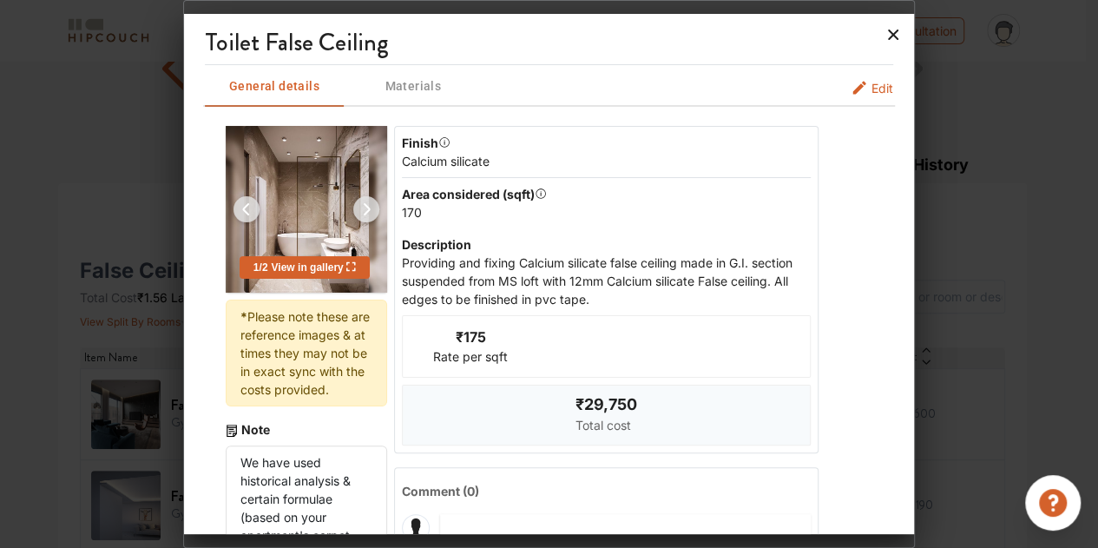
click at [899, 38] on icon at bounding box center [893, 35] width 28 height 28
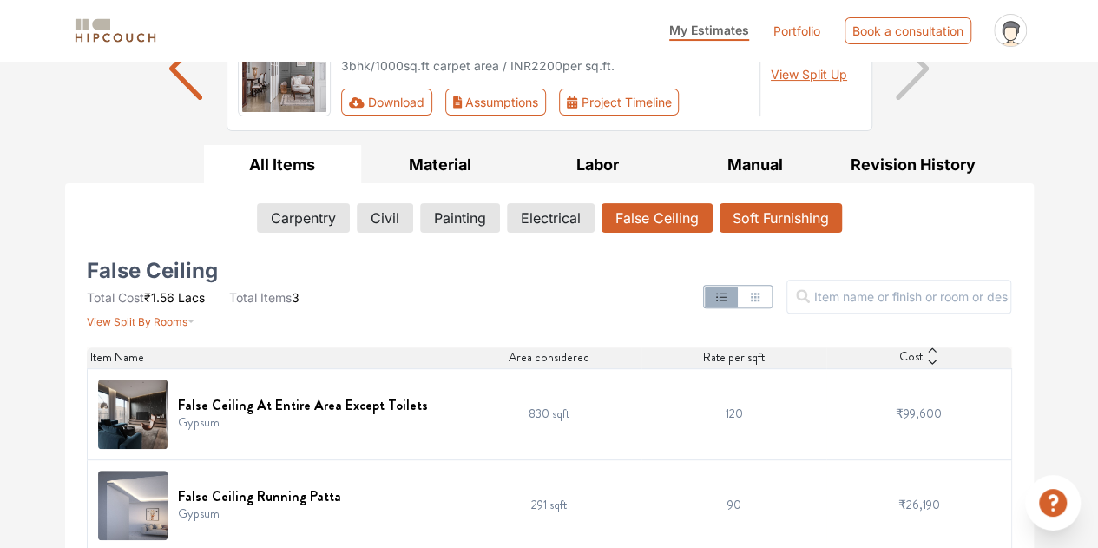
click at [811, 225] on button "Soft Furnishing" at bounding box center [781, 218] width 122 height 30
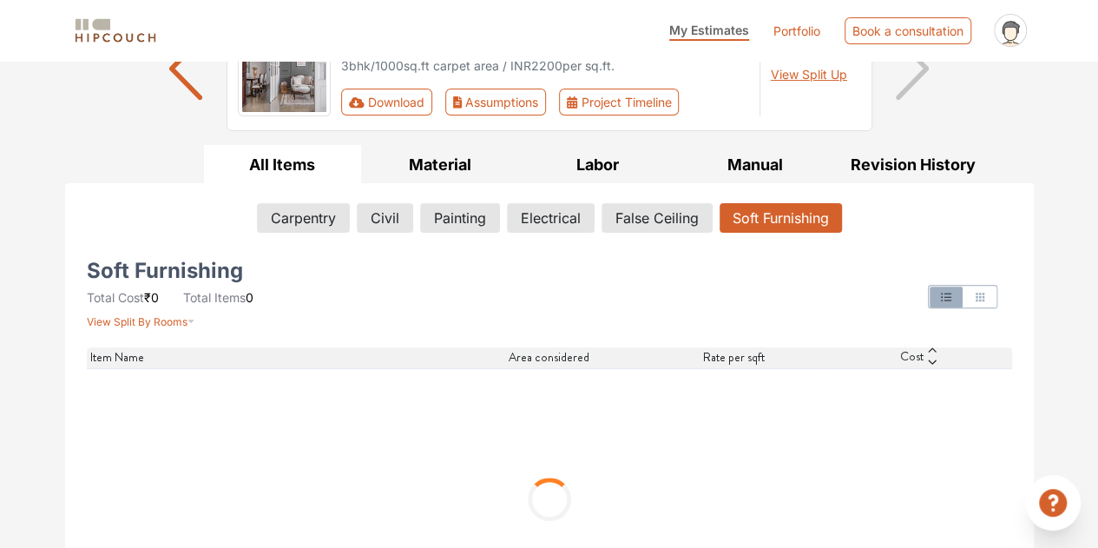
scroll to position [97, 0]
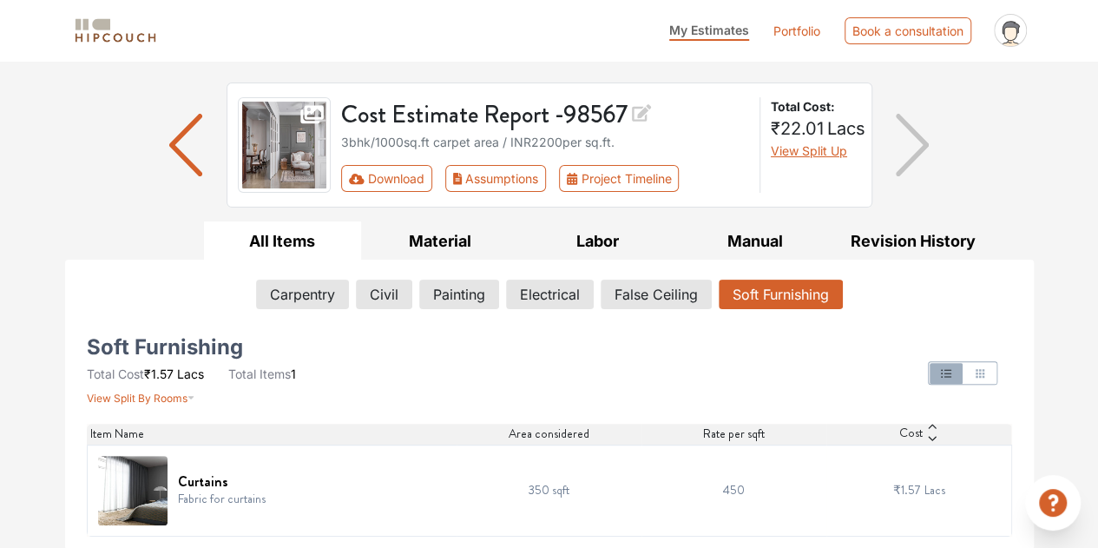
click at [146, 490] on img at bounding box center [132, 490] width 69 height 69
click at [149, 480] on img at bounding box center [132, 490] width 69 height 69
click at [925, 142] on img "button" at bounding box center [913, 145] width 34 height 63
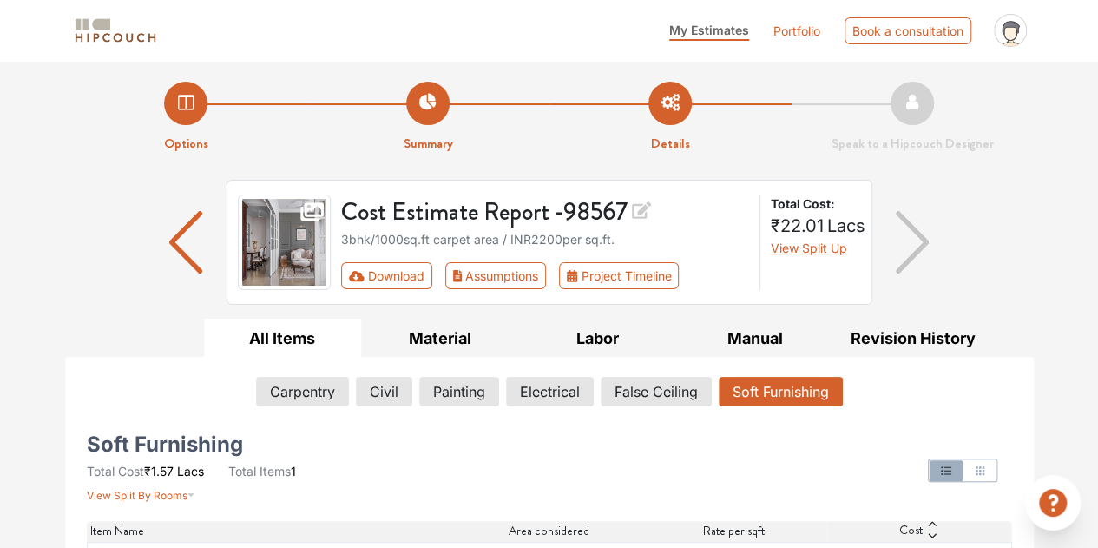
click at [800, 34] on link "Portfolio" at bounding box center [797, 31] width 47 height 18
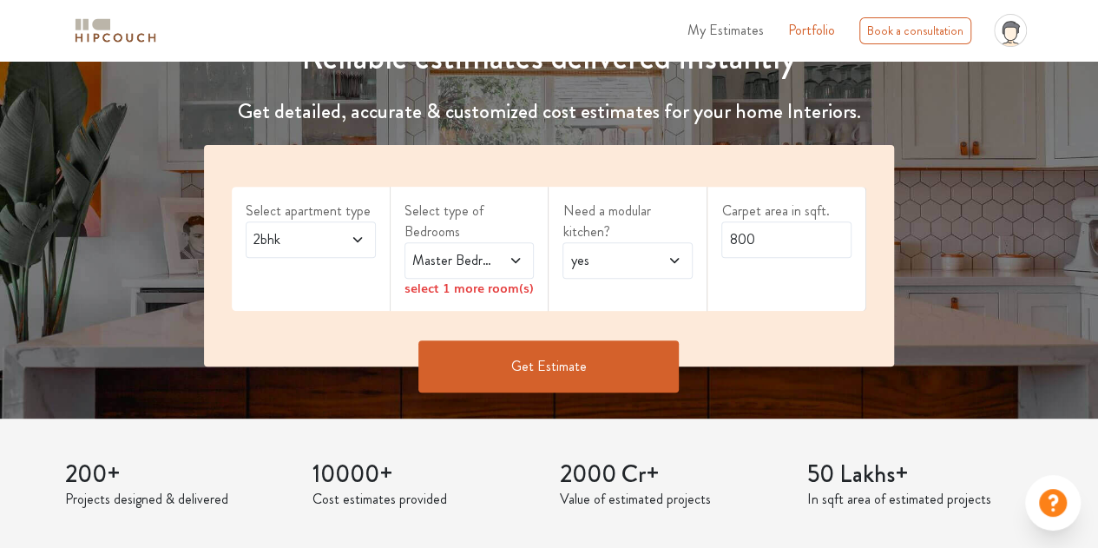
scroll to position [260, 0]
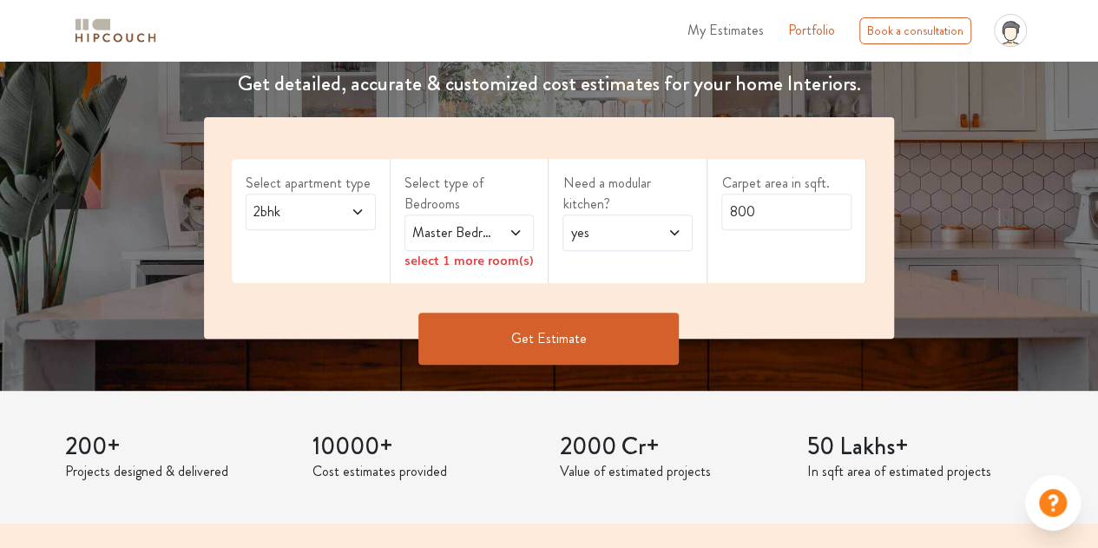
click at [514, 227] on icon at bounding box center [516, 233] width 14 height 14
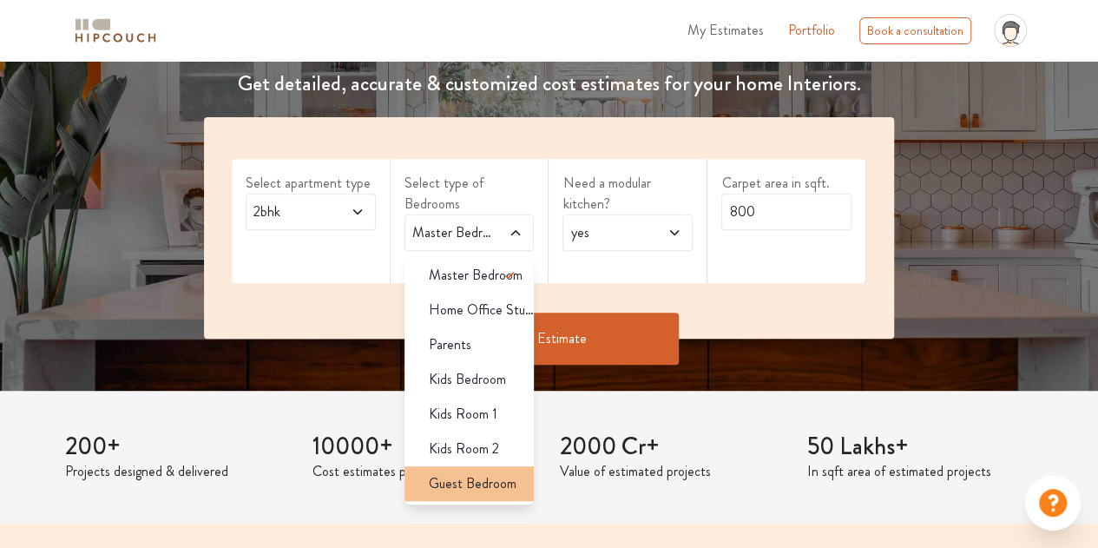
click at [495, 491] on span "Guest Bedroom" at bounding box center [473, 483] width 88 height 21
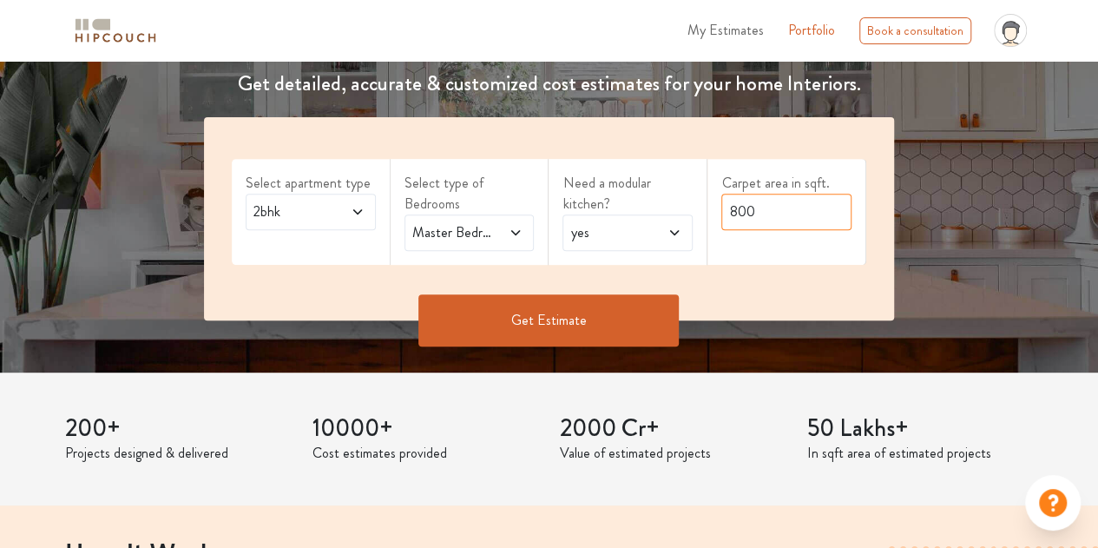
click at [759, 207] on input "800" at bounding box center [786, 212] width 130 height 36
type input "8"
type input "1"
click at [356, 213] on icon at bounding box center [356, 211] width 9 height 5
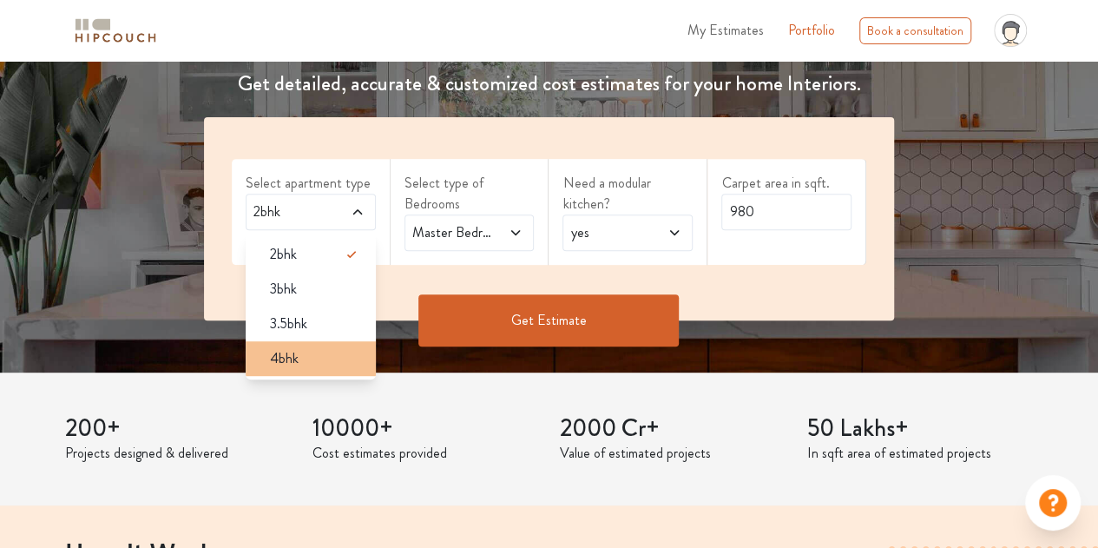
click at [356, 368] on li "4bhk" at bounding box center [311, 358] width 130 height 35
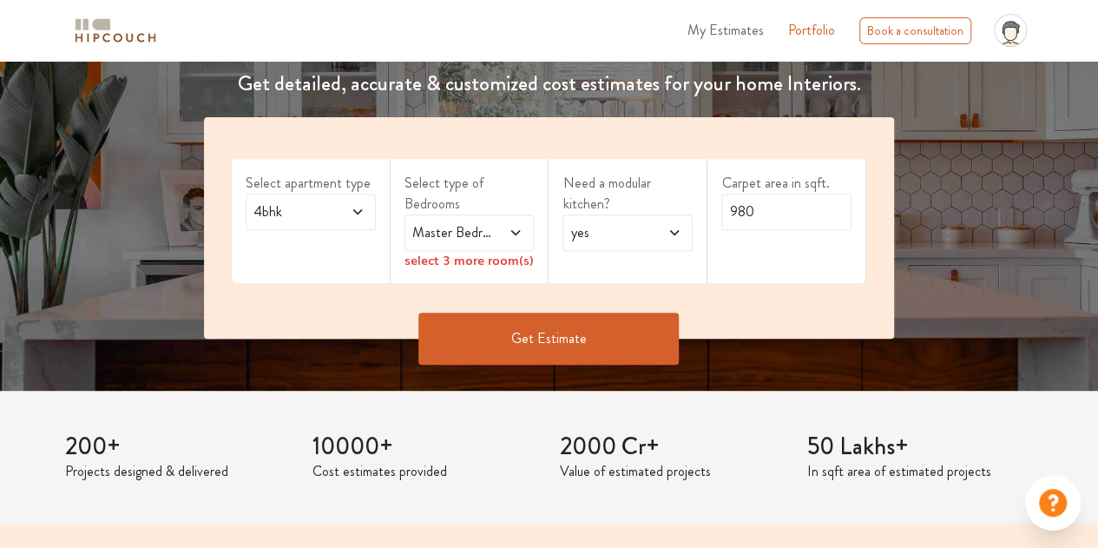
click at [520, 228] on icon at bounding box center [516, 233] width 14 height 14
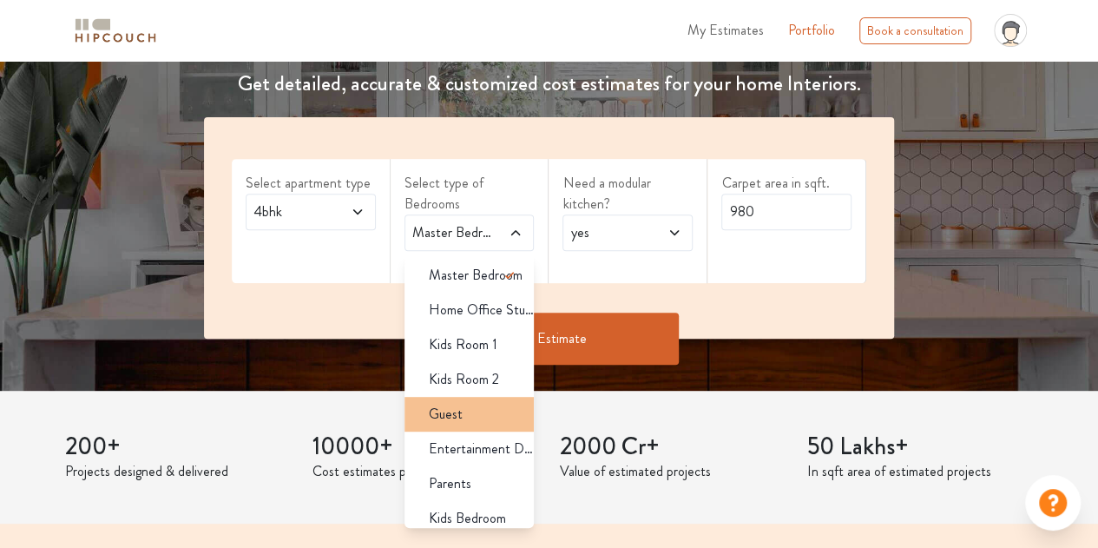
click at [478, 418] on div "Guest" at bounding box center [475, 414] width 120 height 21
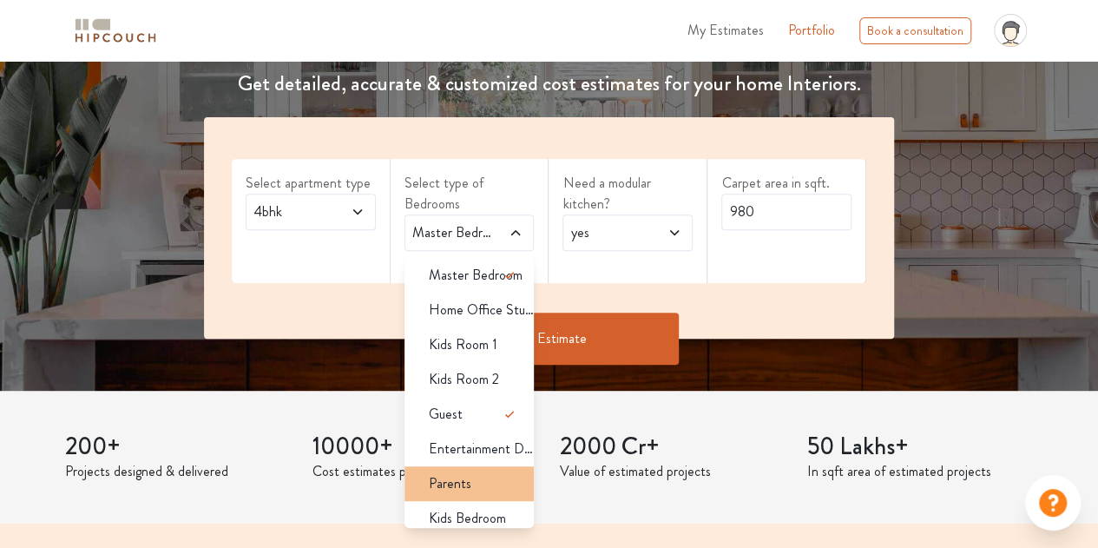
click at [468, 478] on span "Parents" at bounding box center [450, 483] width 43 height 21
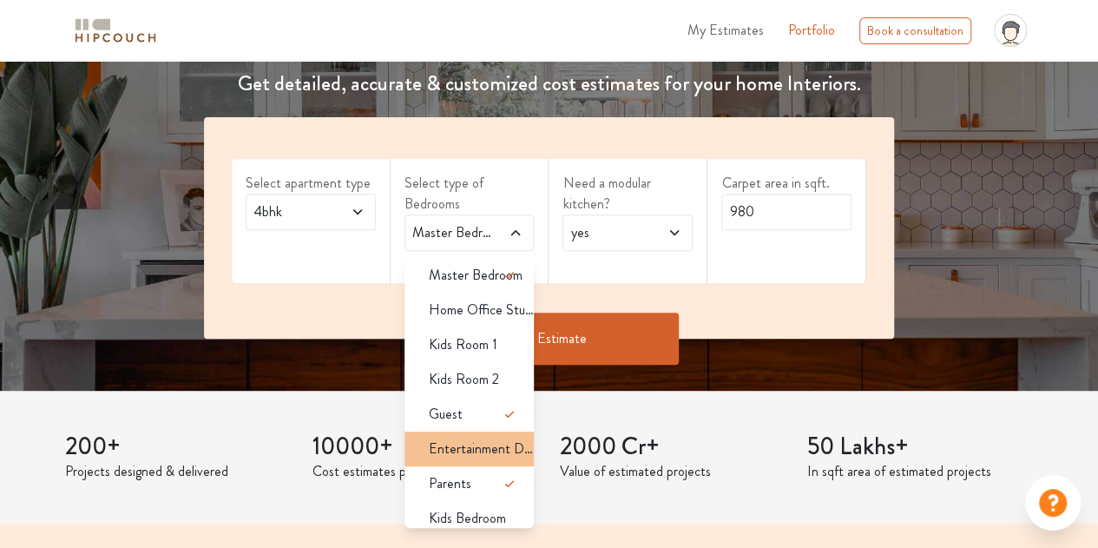
click at [483, 444] on span "Entertainment Den" at bounding box center [482, 448] width 106 height 21
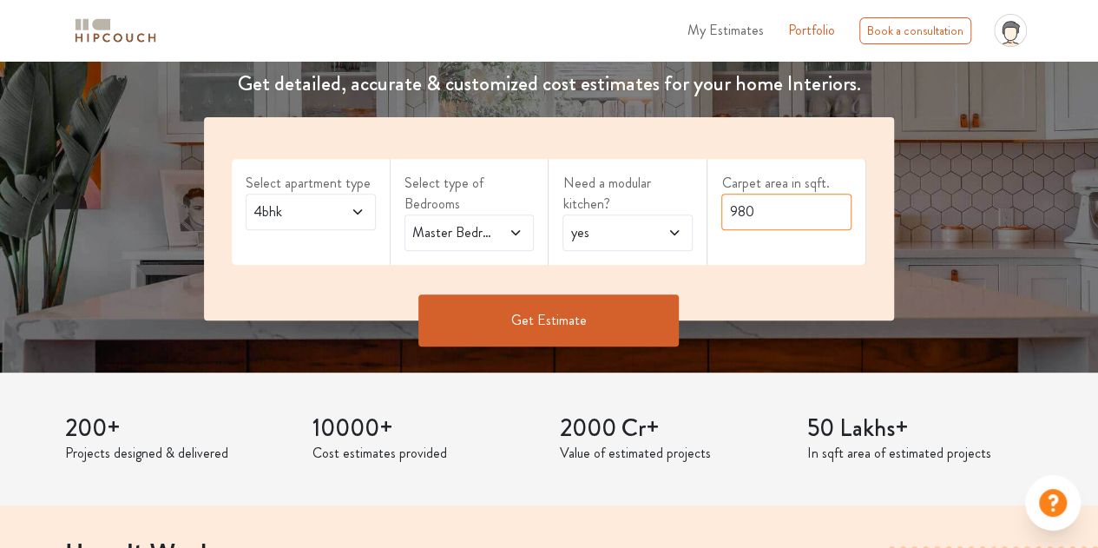
click at [761, 209] on input "980" at bounding box center [786, 212] width 130 height 36
type input "9"
type input "5000"
click at [613, 313] on button "Get Estimate" at bounding box center [548, 320] width 260 height 52
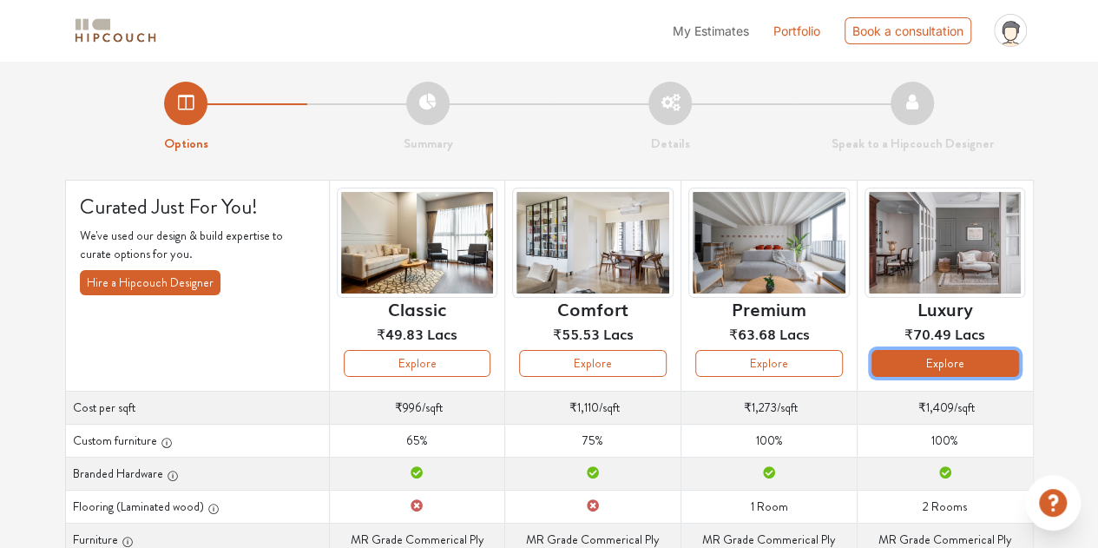
click at [925, 363] on button "Explore" at bounding box center [946, 363] width 148 height 27
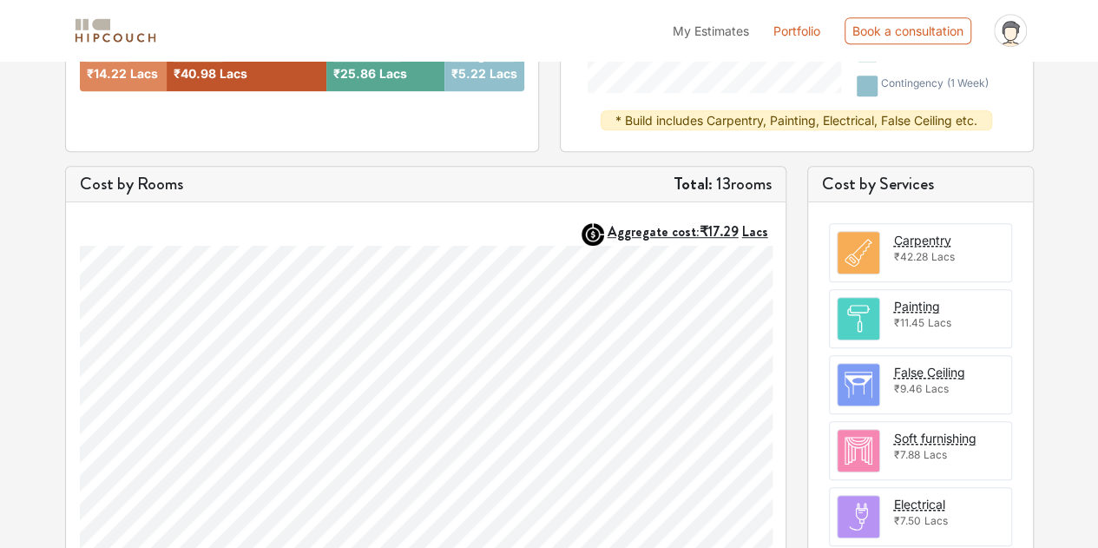
scroll to position [434, 0]
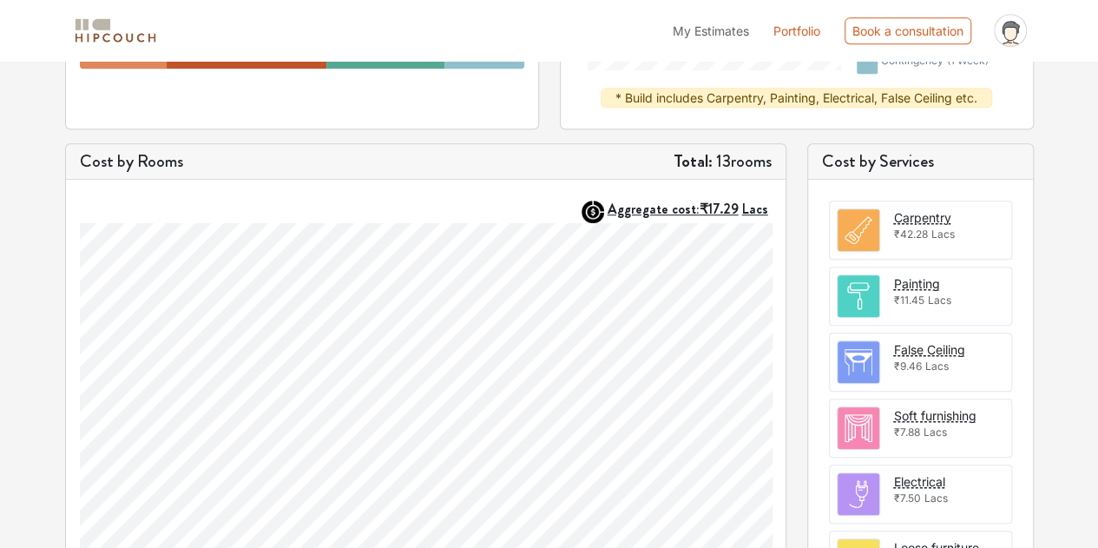
click at [876, 218] on img at bounding box center [859, 230] width 42 height 42
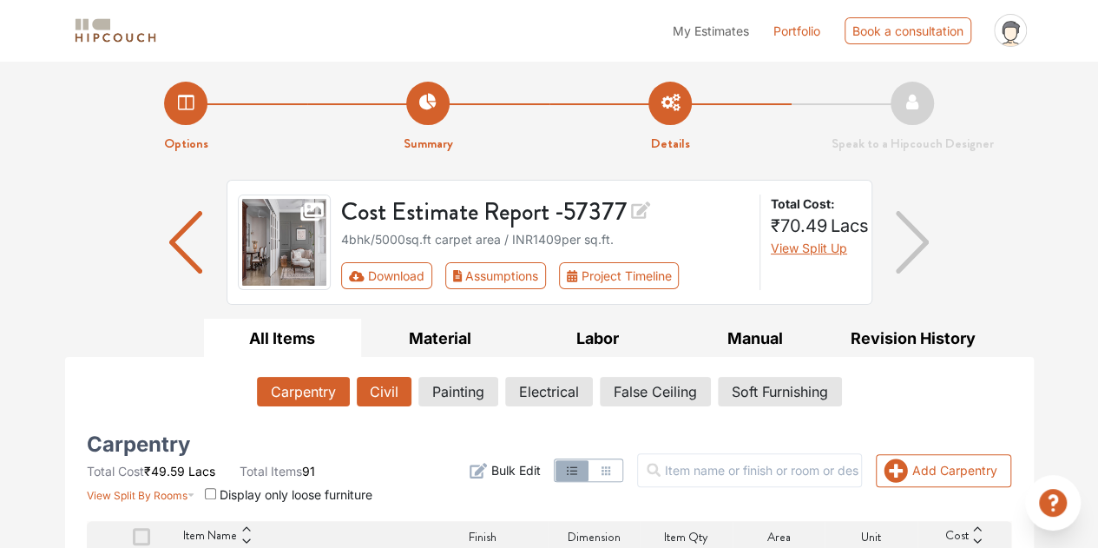
click at [389, 397] on button "Civil" at bounding box center [384, 392] width 55 height 30
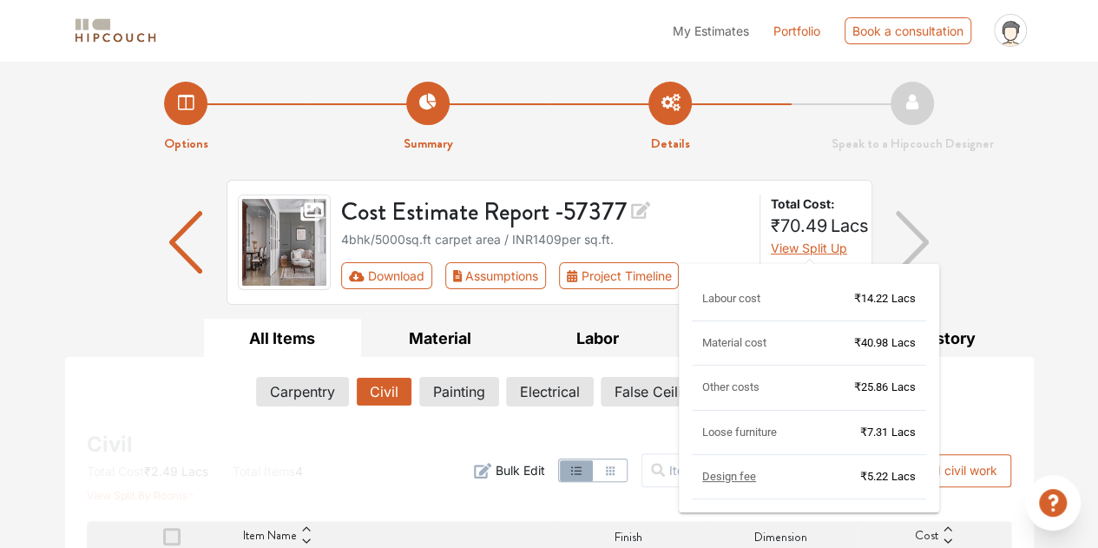
scroll to position [87, 0]
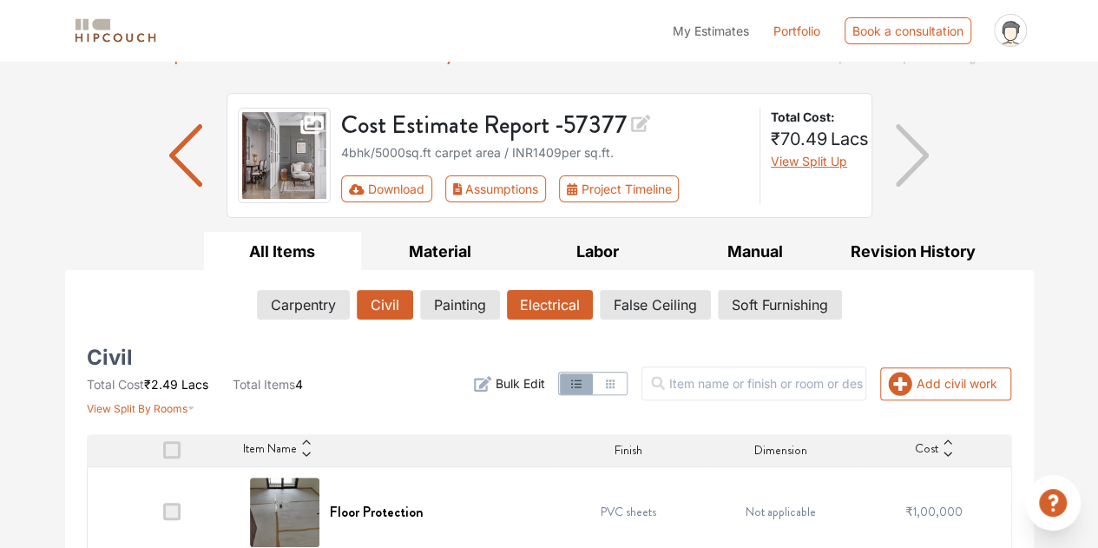
click at [528, 305] on button "Electrical" at bounding box center [550, 305] width 86 height 30
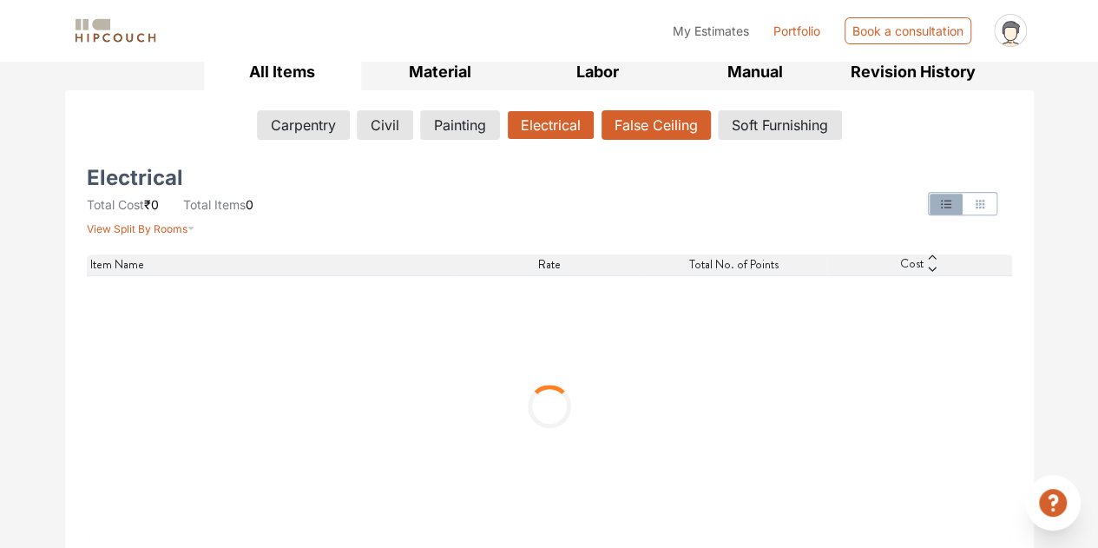
scroll to position [0, 0]
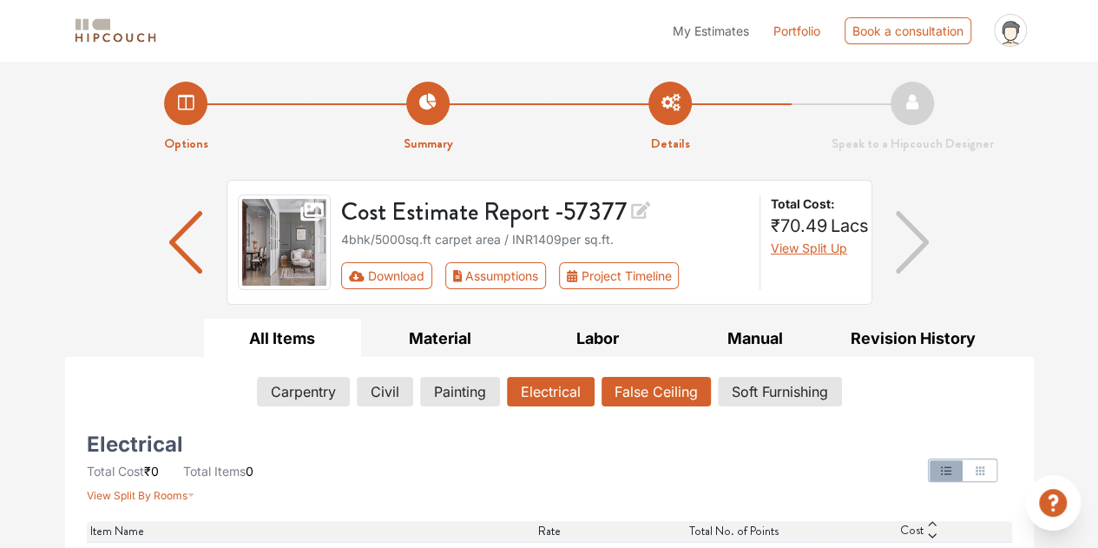
click at [644, 395] on button "False Ceiling" at bounding box center [656, 392] width 109 height 30
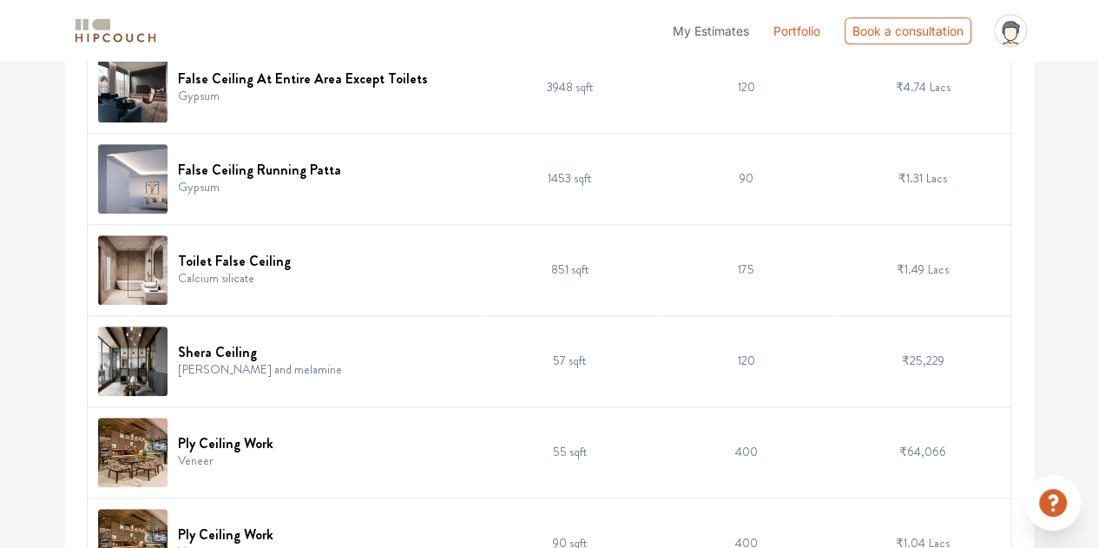
scroll to position [464, 0]
